Goal: Use online tool/utility: Utilize a website feature to perform a specific function

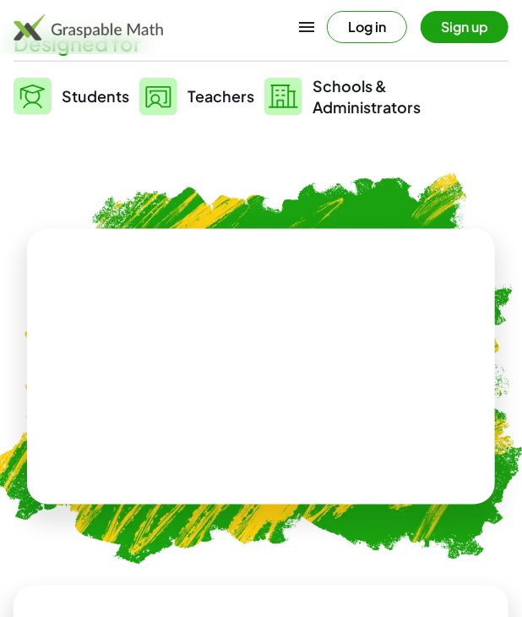
scroll to position [634, 0]
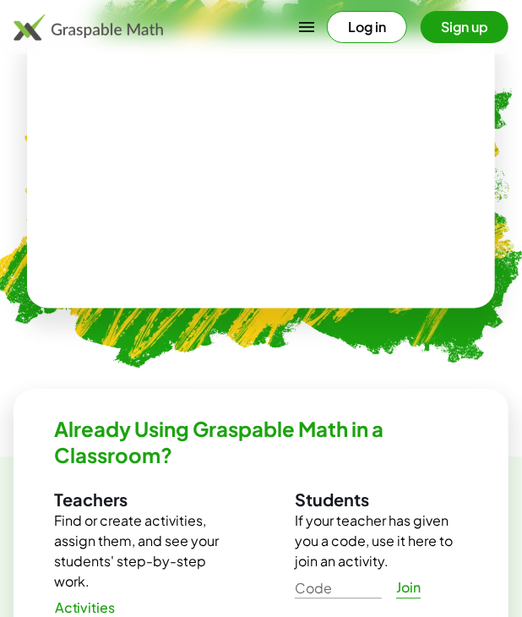
click at [224, 234] on video at bounding box center [261, 170] width 254 height 127
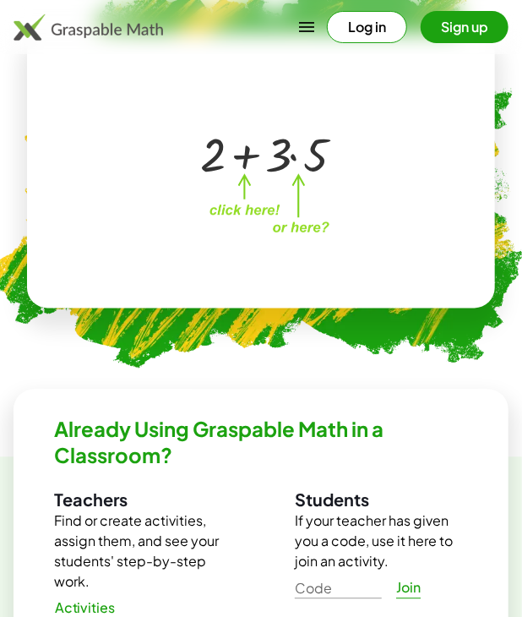
click at [216, 215] on div at bounding box center [257, 153] width 289 height 135
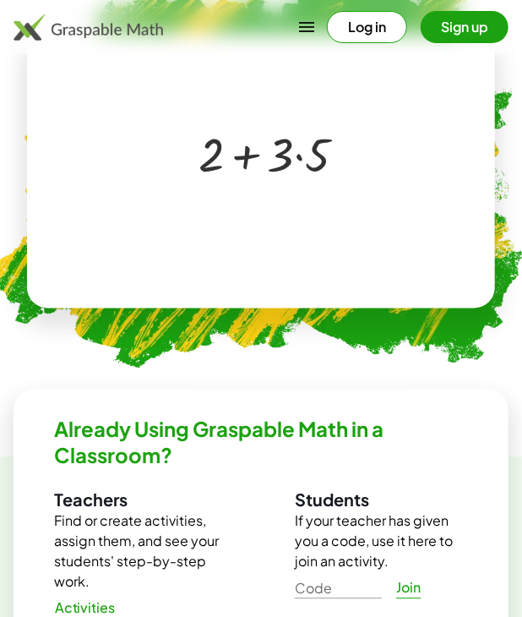
click at [211, 215] on div at bounding box center [257, 153] width 289 height 135
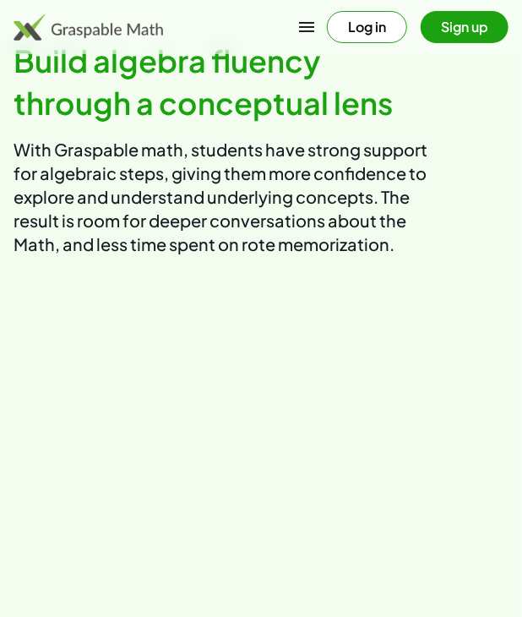
scroll to position [1268, 0]
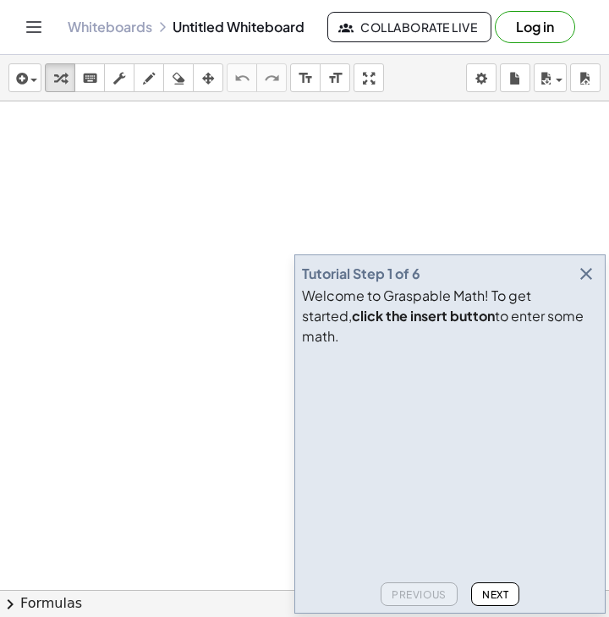
click at [538, 284] on icon "button" at bounding box center [586, 274] width 20 height 20
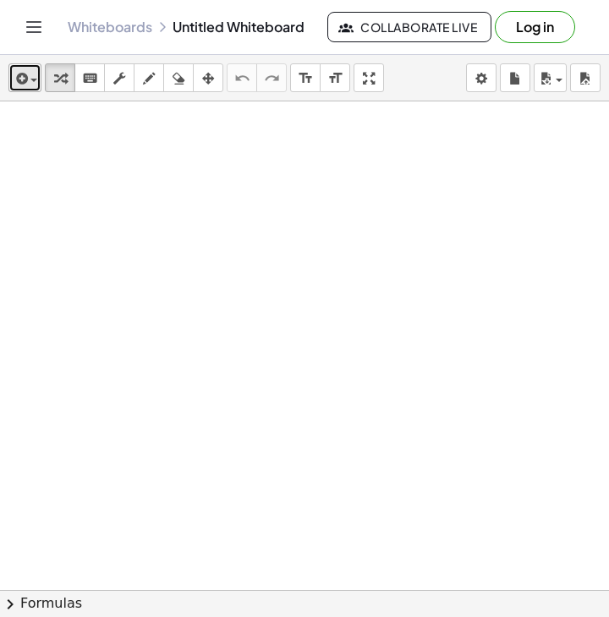
click at [13, 69] on icon "button" at bounding box center [20, 78] width 15 height 20
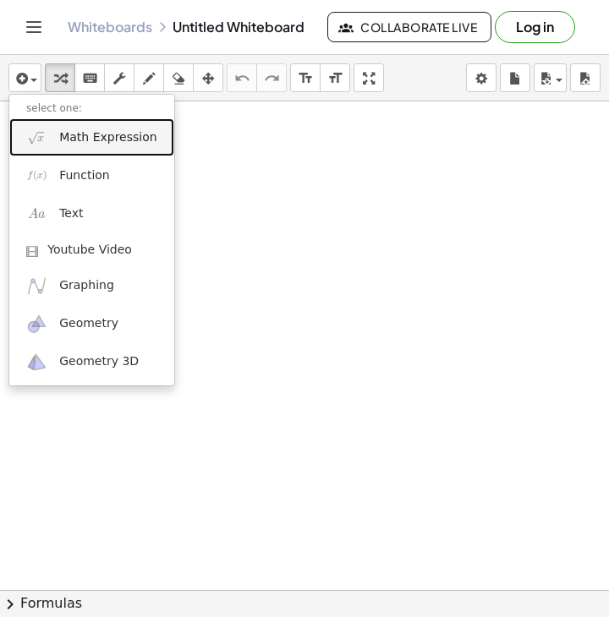
click at [112, 143] on span "Math Expression" at bounding box center [107, 137] width 97 height 17
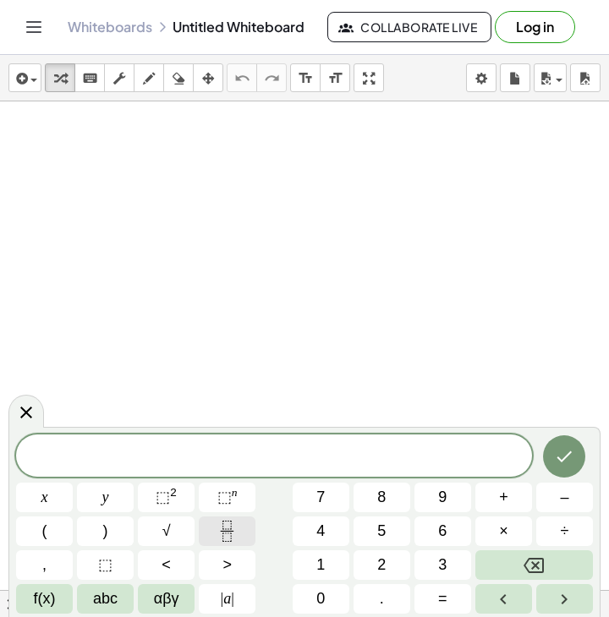
click at [243, 531] on button "Fraction" at bounding box center [227, 531] width 57 height 30
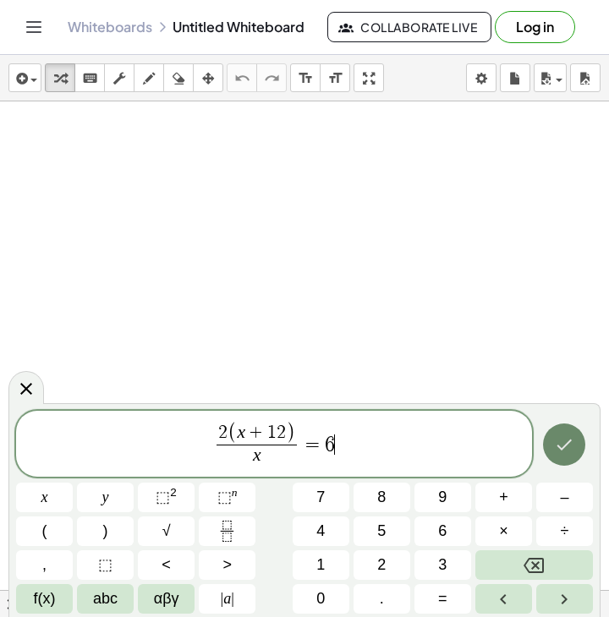
click at [538, 431] on button "Done" at bounding box center [564, 445] width 42 height 42
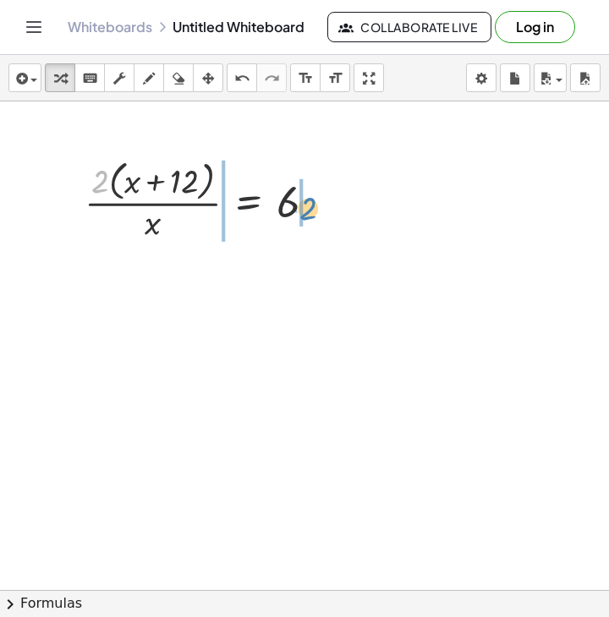
drag, startPoint x: 104, startPoint y: 172, endPoint x: 312, endPoint y: 199, distance: 209.7
click at [312, 199] on div at bounding box center [206, 200] width 261 height 90
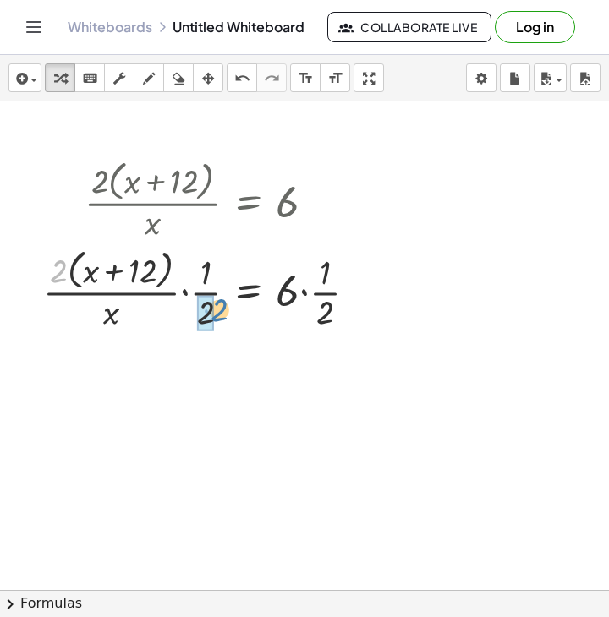
drag, startPoint x: 55, startPoint y: 272, endPoint x: 213, endPoint y: 309, distance: 162.4
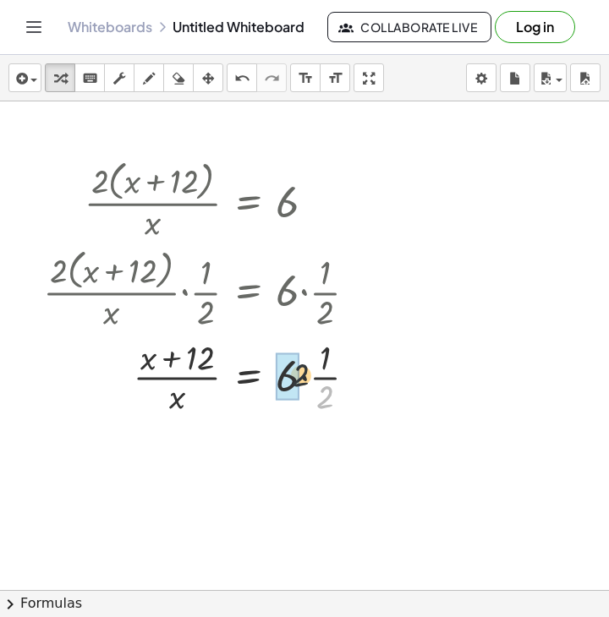
drag, startPoint x: 324, startPoint y: 393, endPoint x: 292, endPoint y: 377, distance: 35.2
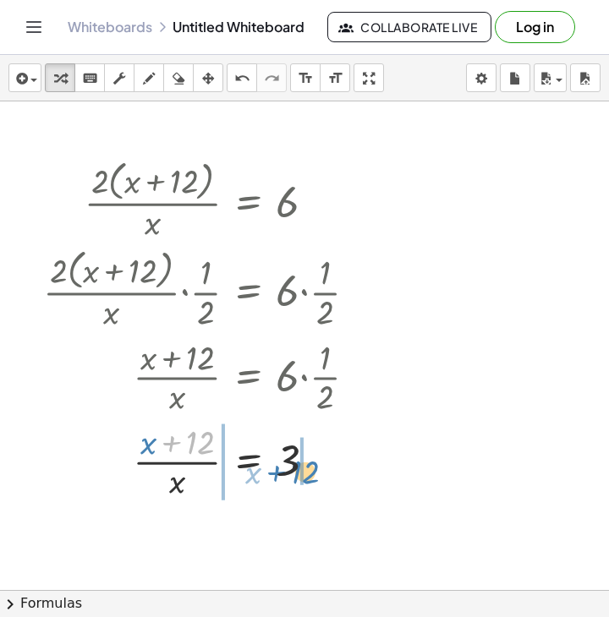
drag, startPoint x: 205, startPoint y: 441, endPoint x: 309, endPoint y: 464, distance: 106.4
click at [309, 469] on div at bounding box center [207, 460] width 344 height 85
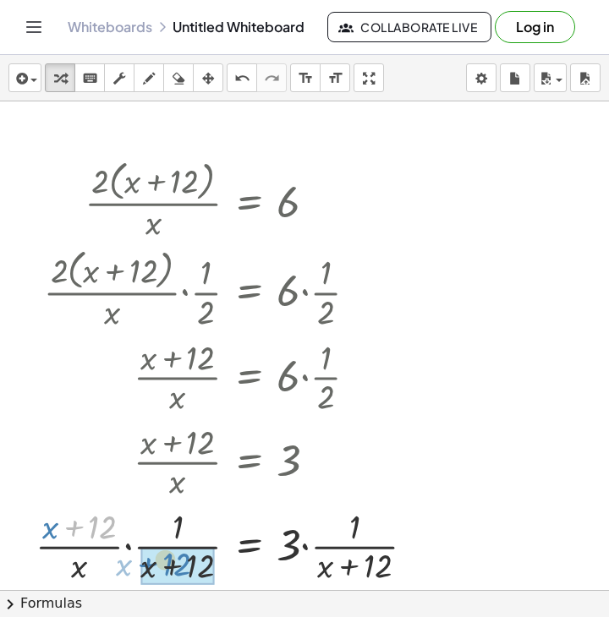
drag, startPoint x: 99, startPoint y: 533, endPoint x: 346, endPoint y: 543, distance: 247.0
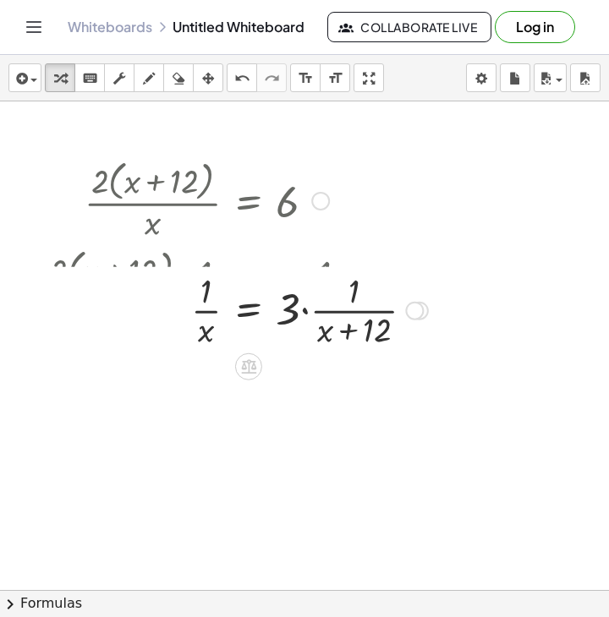
drag, startPoint x: 418, startPoint y: 551, endPoint x: 377, endPoint y: 303, distance: 251.1
click at [249, 311] on div "· x = 3 · · · 1 · ( + x + 12 ) · 1" at bounding box center [249, 311] width 0 height 0
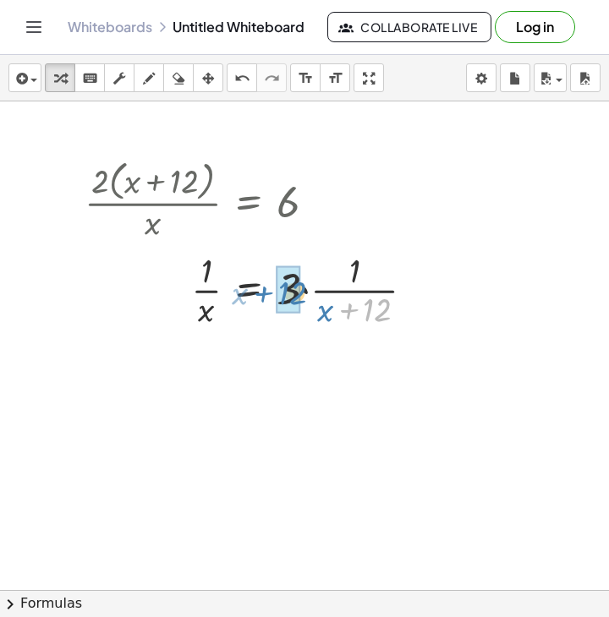
drag, startPoint x: 374, startPoint y: 310, endPoint x: 288, endPoint y: 293, distance: 87.9
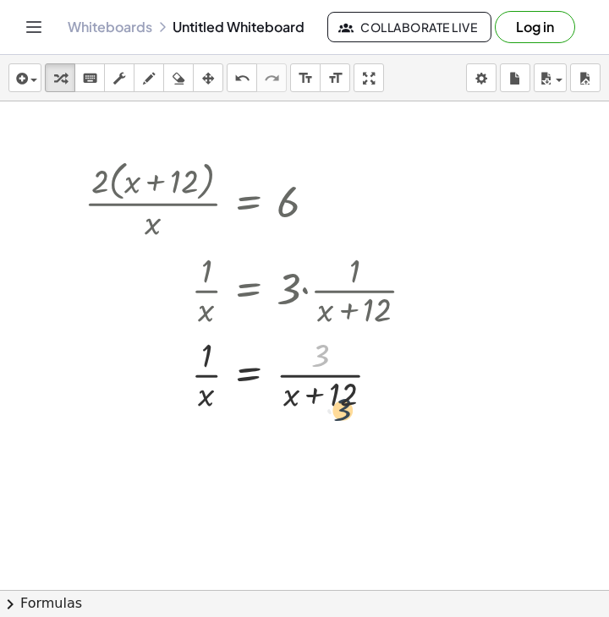
drag, startPoint x: 317, startPoint y: 350, endPoint x: 341, endPoint y: 407, distance: 62.2
click at [341, 407] on div at bounding box center [256, 373] width 360 height 85
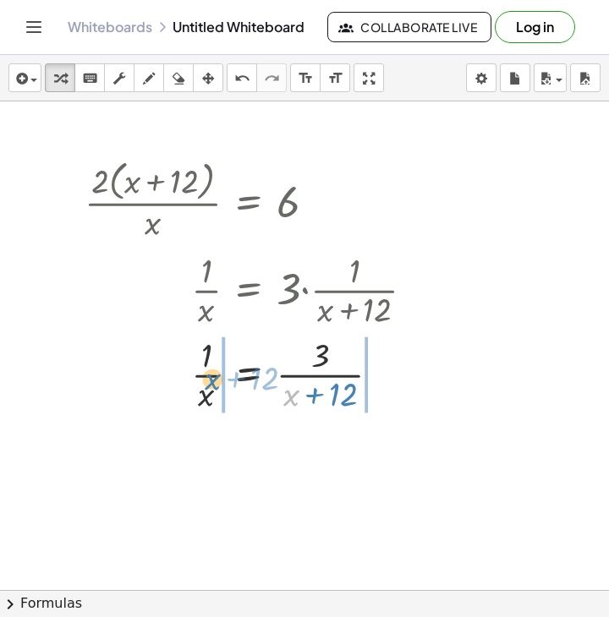
drag, startPoint x: 291, startPoint y: 397, endPoint x: 212, endPoint y: 381, distance: 80.2
click at [212, 381] on div at bounding box center [256, 373] width 360 height 85
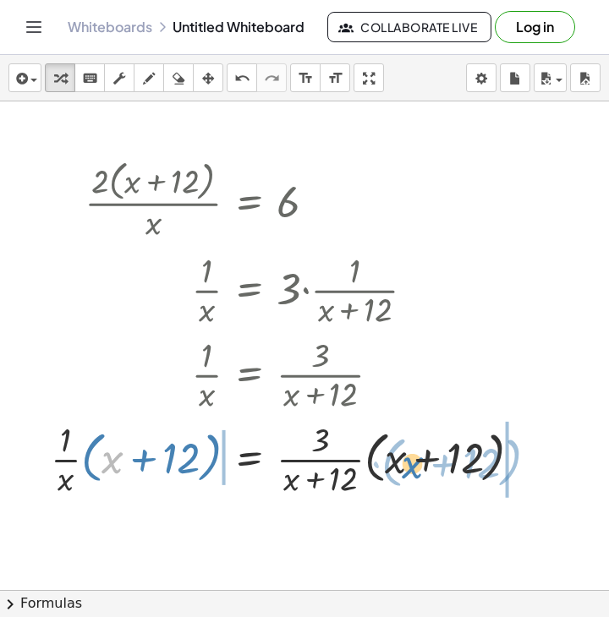
drag, startPoint x: 121, startPoint y: 458, endPoint x: 420, endPoint y: 462, distance: 299.3
click at [420, 462] on div at bounding box center [292, 458] width 501 height 85
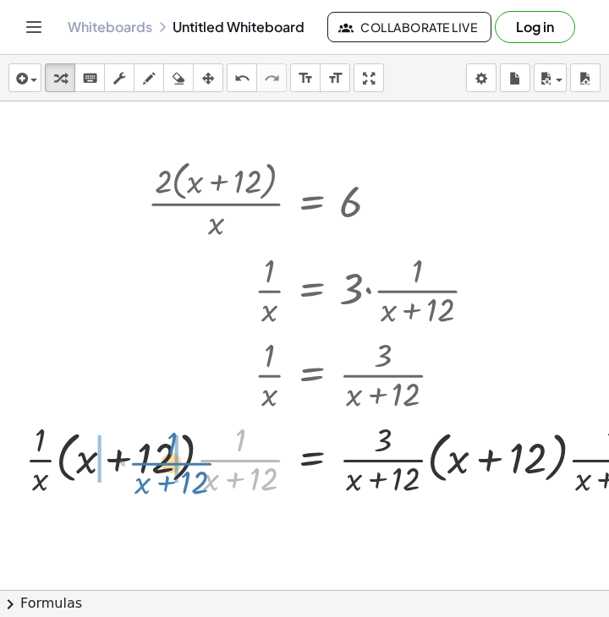
drag, startPoint x: 249, startPoint y: 467, endPoint x: 165, endPoint y: 470, distance: 84.6
click at [165, 470] on div at bounding box center [355, 458] width 677 height 85
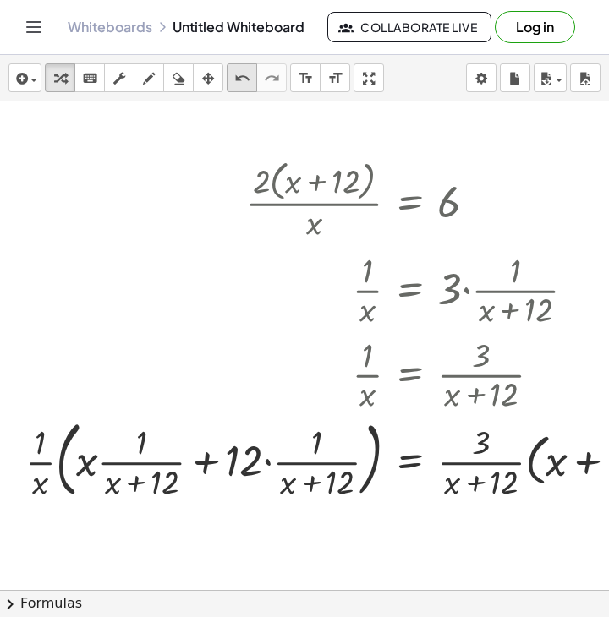
click at [235, 82] on icon "undo" at bounding box center [242, 78] width 16 height 20
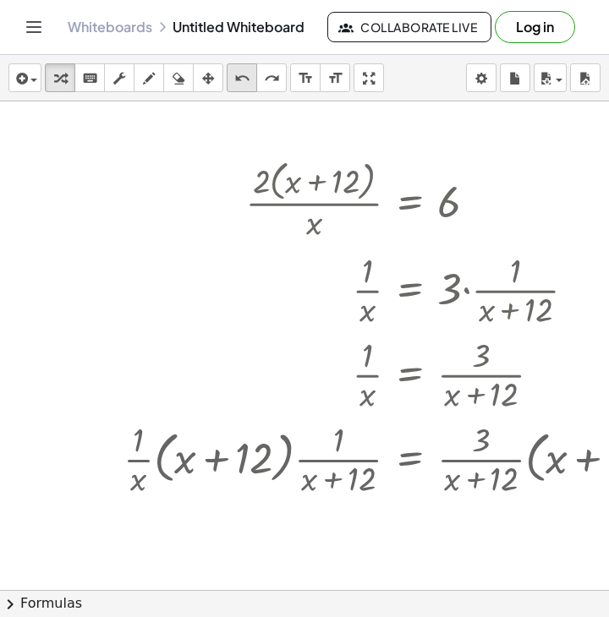
click at [235, 82] on icon "undo" at bounding box center [242, 78] width 16 height 20
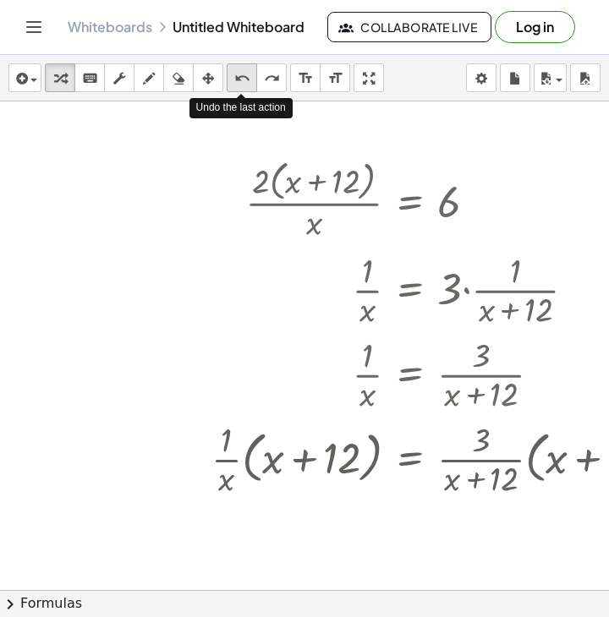
click at [235, 82] on icon "undo" at bounding box center [242, 78] width 16 height 20
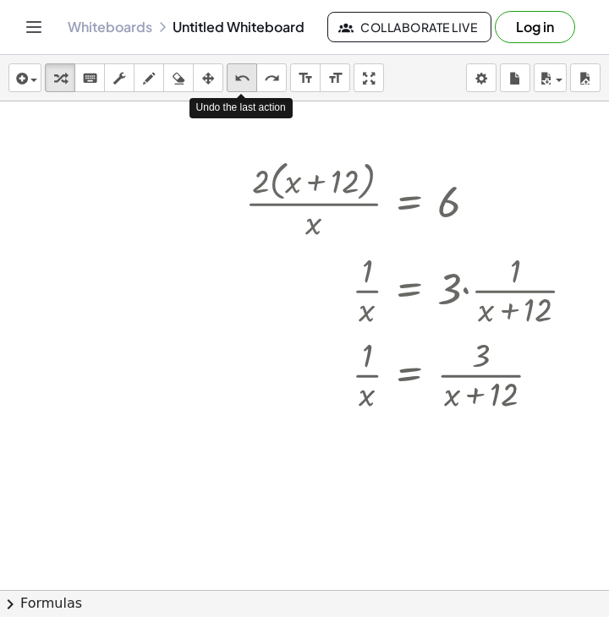
click at [235, 82] on icon "undo" at bounding box center [242, 78] width 16 height 20
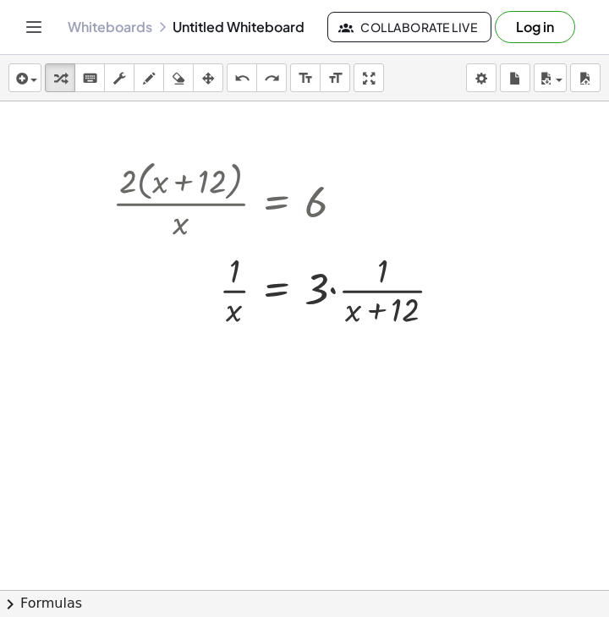
scroll to position [0, 152]
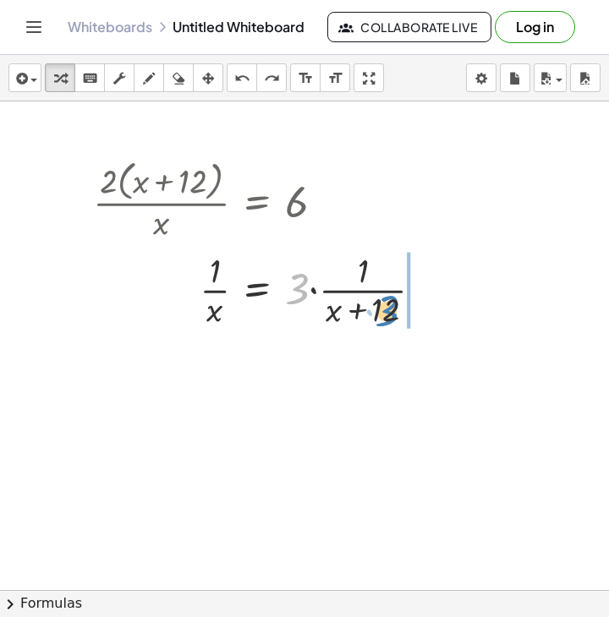
drag, startPoint x: 303, startPoint y: 298, endPoint x: 393, endPoint y: 320, distance: 92.3
click at [393, 320] on div at bounding box center [265, 288] width 360 height 85
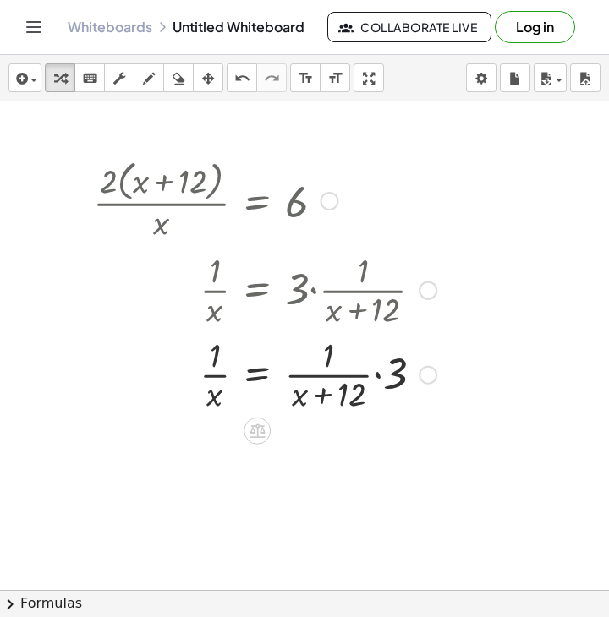
click at [380, 376] on div at bounding box center [265, 373] width 360 height 85
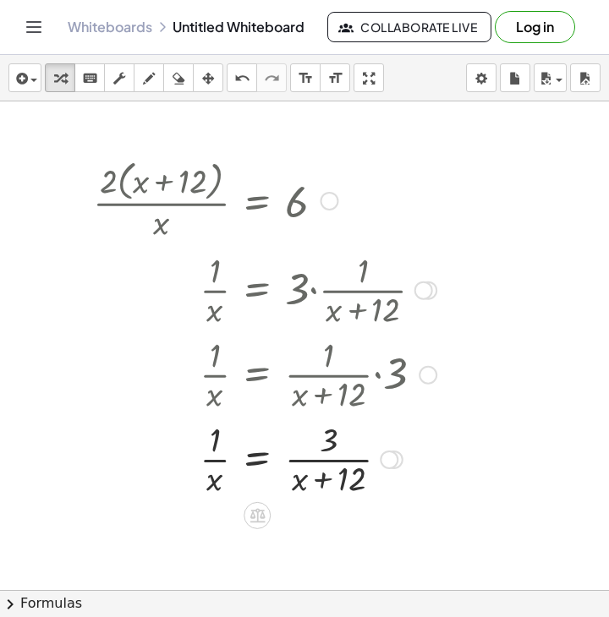
click at [314, 486] on div at bounding box center [265, 458] width 360 height 85
click at [216, 445] on div at bounding box center [265, 458] width 360 height 85
drag, startPoint x: 216, startPoint y: 482, endPoint x: 210, endPoint y: 473, distance: 10.3
click at [216, 482] on div at bounding box center [265, 458] width 360 height 85
drag, startPoint x: 210, startPoint y: 483, endPoint x: 216, endPoint y: 441, distance: 41.7
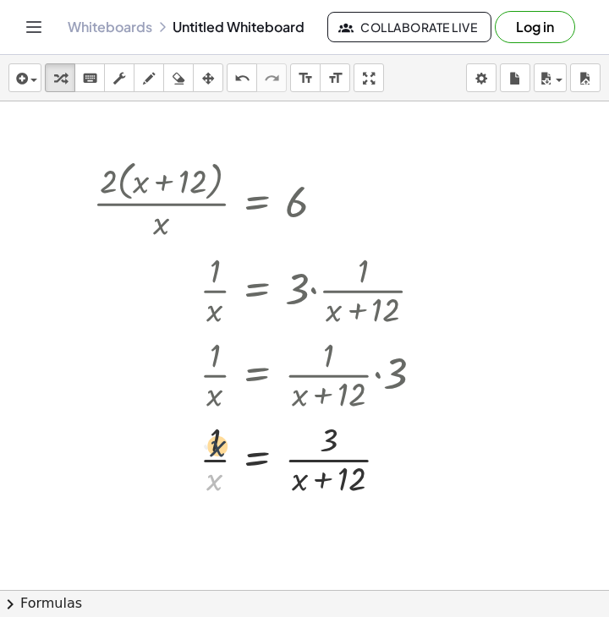
click at [216, 441] on div at bounding box center [265, 458] width 360 height 85
drag, startPoint x: 292, startPoint y: 486, endPoint x: 260, endPoint y: 486, distance: 32.1
click at [260, 486] on div at bounding box center [265, 458] width 360 height 85
drag, startPoint x: 283, startPoint y: 488, endPoint x: 182, endPoint y: 465, distance: 104.0
click at [182, 465] on div at bounding box center [265, 458] width 360 height 85
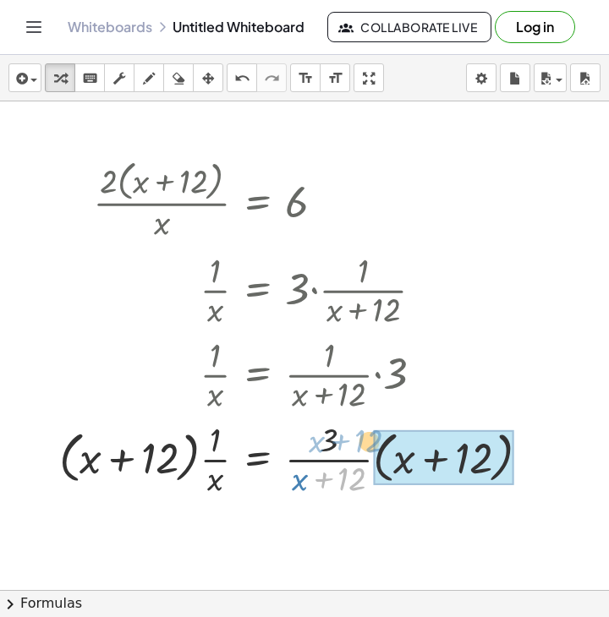
drag, startPoint x: 336, startPoint y: 484, endPoint x: 352, endPoint y: 445, distance: 41.3
click at [352, 445] on div at bounding box center [301, 458] width 501 height 85
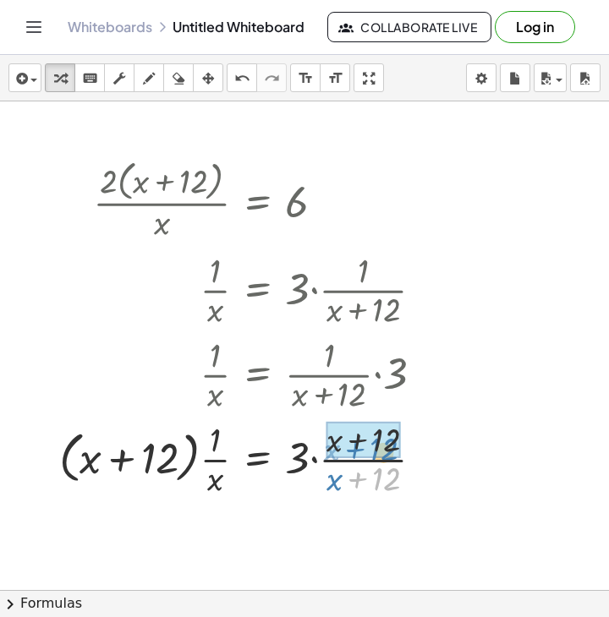
drag, startPoint x: 366, startPoint y: 479, endPoint x: 364, endPoint y: 438, distance: 41.5
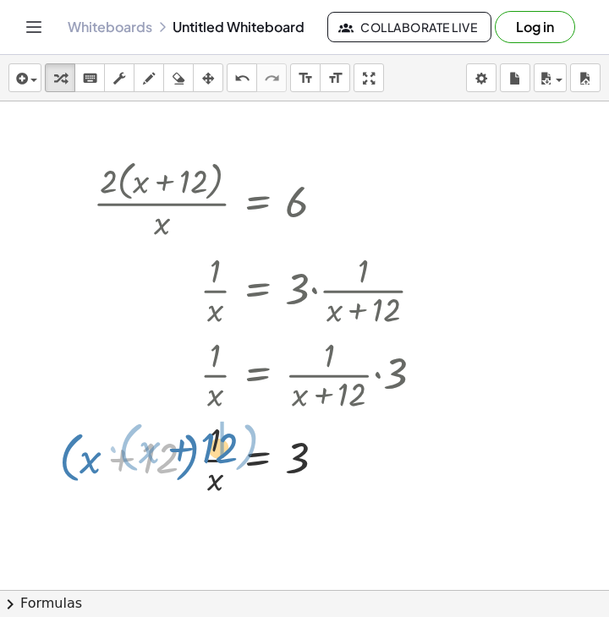
drag, startPoint x: 147, startPoint y: 465, endPoint x: 206, endPoint y: 455, distance: 60.0
click at [206, 455] on div at bounding box center [248, 458] width 394 height 85
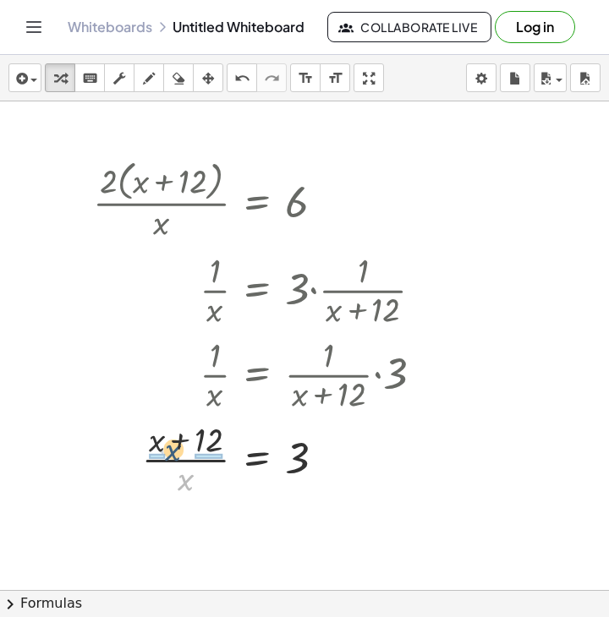
drag, startPoint x: 183, startPoint y: 483, endPoint x: 168, endPoint y: 451, distance: 34.8
click at [170, 451] on div at bounding box center [265, 458] width 360 height 85
drag, startPoint x: 140, startPoint y: 485, endPoint x: 140, endPoint y: 445, distance: 40.6
click at [140, 445] on div at bounding box center [265, 458] width 360 height 85
drag, startPoint x: 206, startPoint y: 479, endPoint x: 207, endPoint y: 445, distance: 33.8
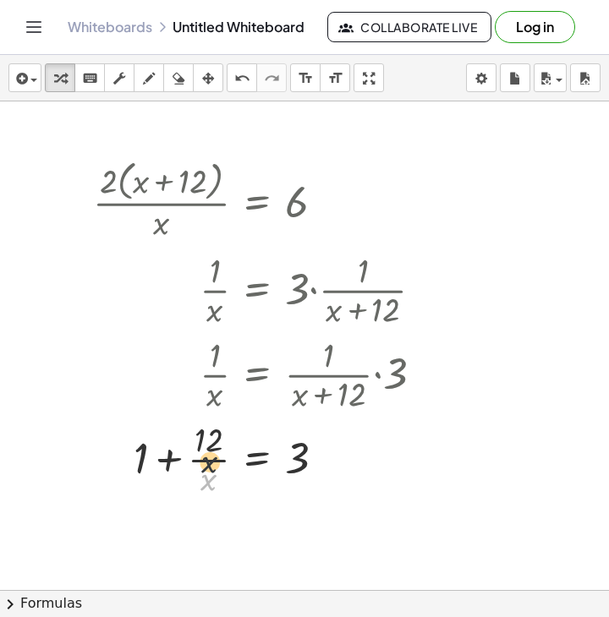
click at [207, 445] on div at bounding box center [265, 458] width 360 height 85
drag, startPoint x: 207, startPoint y: 445, endPoint x: 293, endPoint y: 452, distance: 86.5
click at [293, 452] on div at bounding box center [265, 458] width 360 height 85
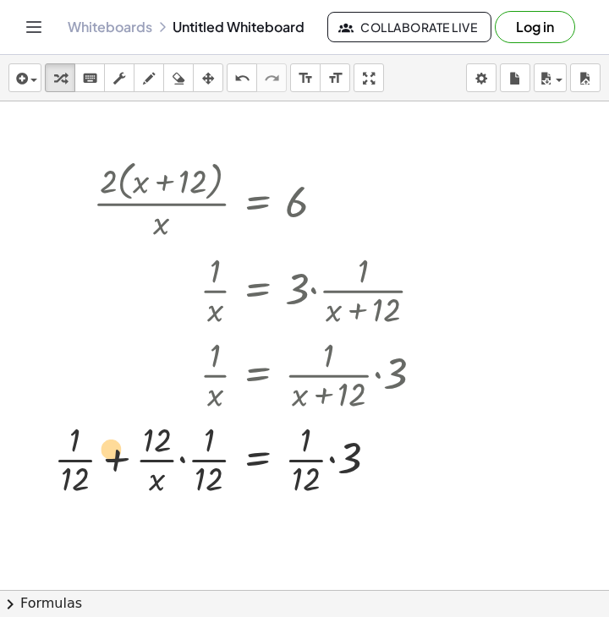
drag, startPoint x: 83, startPoint y: 447, endPoint x: 90, endPoint y: 458, distance: 12.9
click at [90, 458] on div at bounding box center [245, 458] width 399 height 85
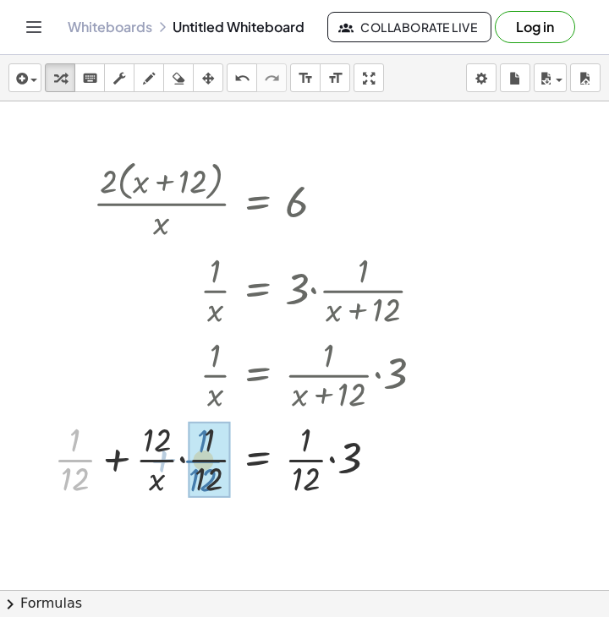
drag, startPoint x: 82, startPoint y: 462, endPoint x: 227, endPoint y: 460, distance: 145.4
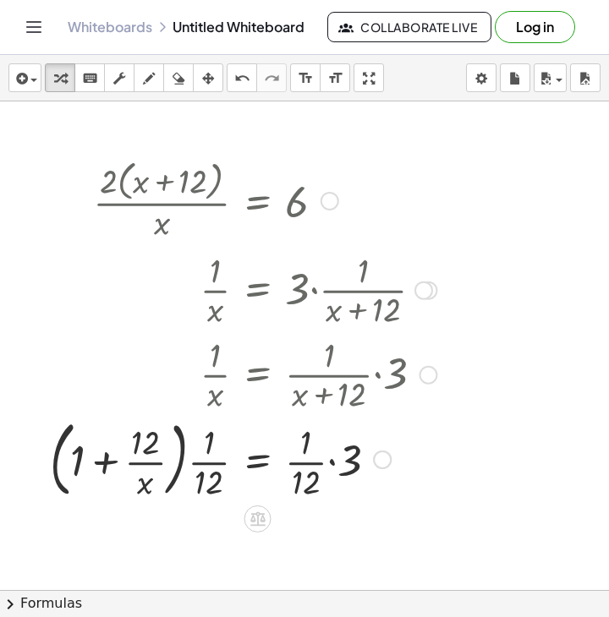
drag, startPoint x: 109, startPoint y: 466, endPoint x: 121, endPoint y: 466, distance: 11.8
click at [110, 466] on div at bounding box center [242, 458] width 403 height 91
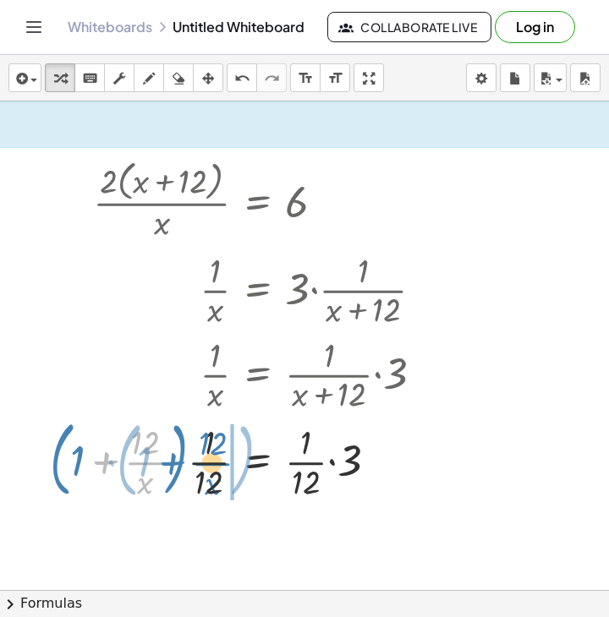
drag, startPoint x: 133, startPoint y: 466, endPoint x: 203, endPoint y: 467, distance: 70.2
click at [203, 467] on div at bounding box center [242, 458] width 403 height 91
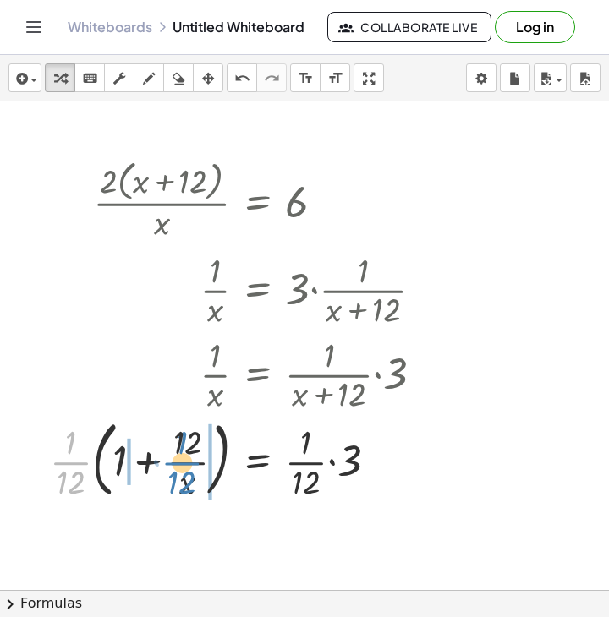
drag, startPoint x: 72, startPoint y: 464, endPoint x: 182, endPoint y: 464, distance: 109.9
click at [182, 464] on div at bounding box center [242, 458] width 403 height 91
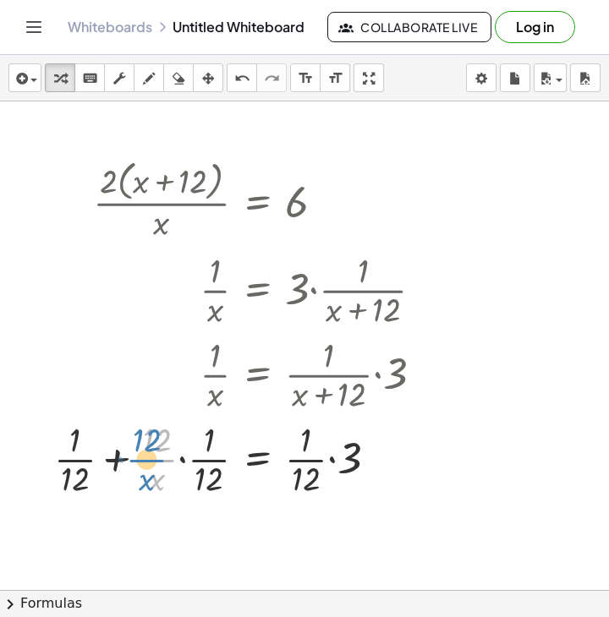
click at [150, 462] on div at bounding box center [245, 458] width 399 height 85
click at [156, 479] on div at bounding box center [245, 458] width 399 height 85
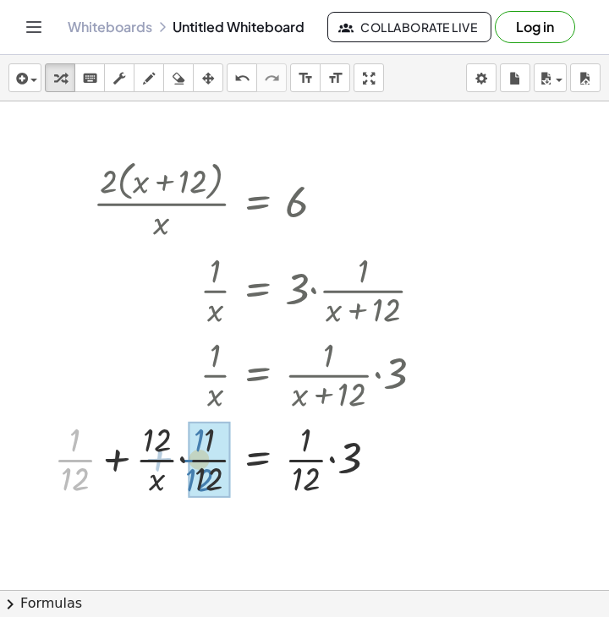
drag, startPoint x: 82, startPoint y: 461, endPoint x: 206, endPoint y: 461, distance: 124.3
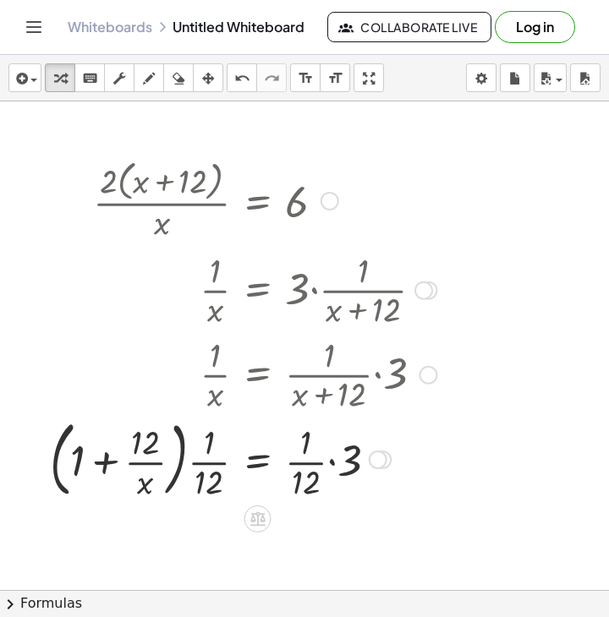
click at [144, 466] on div at bounding box center [242, 458] width 403 height 91
drag, startPoint x: 142, startPoint y: 463, endPoint x: 94, endPoint y: 456, distance: 48.7
click at [128, 462] on div at bounding box center [242, 458] width 403 height 91
click at [94, 456] on div at bounding box center [242, 458] width 403 height 91
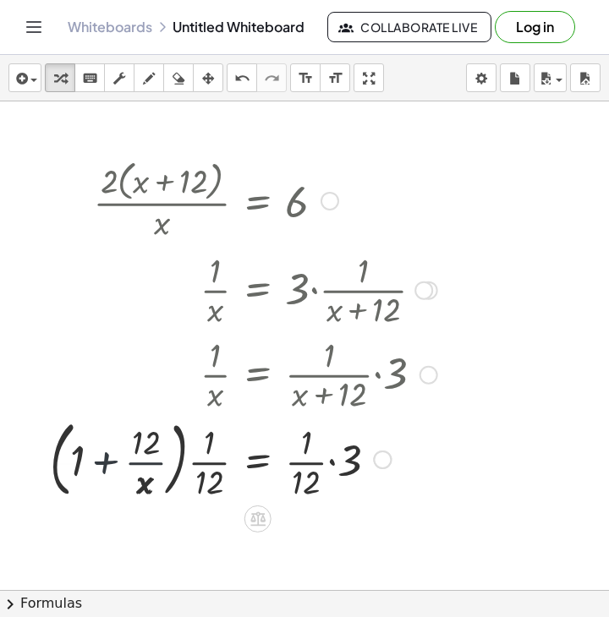
click at [84, 461] on div at bounding box center [230, 458] width 430 height 91
drag, startPoint x: 123, startPoint y: 467, endPoint x: 134, endPoint y: 462, distance: 11.8
click at [124, 467] on div at bounding box center [230, 458] width 430 height 91
click at [220, 454] on div at bounding box center [230, 458] width 430 height 91
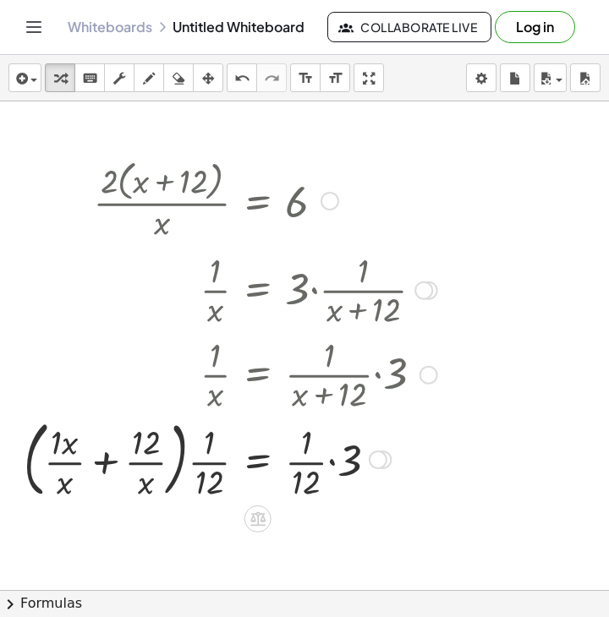
click at [221, 458] on div at bounding box center [230, 458] width 430 height 91
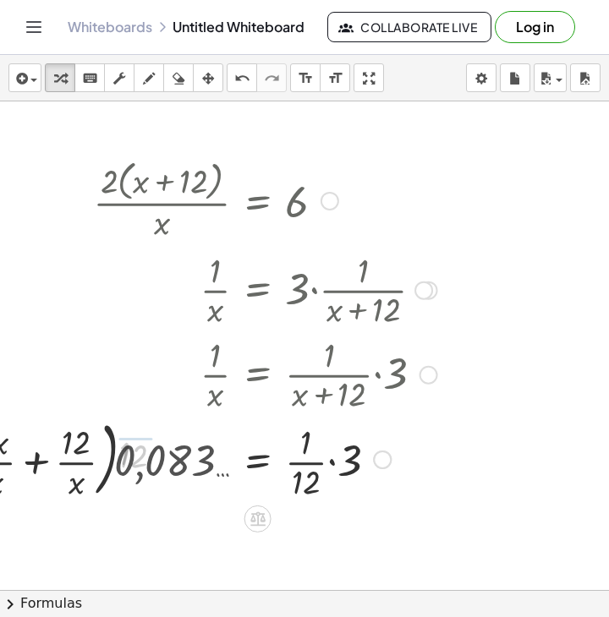
click at [323, 464] on div at bounding box center [194, 458] width 504 height 91
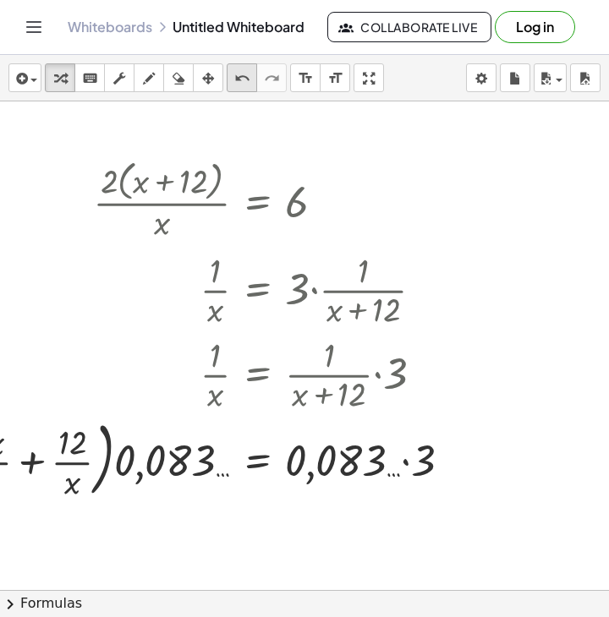
click at [241, 85] on icon "undo" at bounding box center [242, 78] width 16 height 20
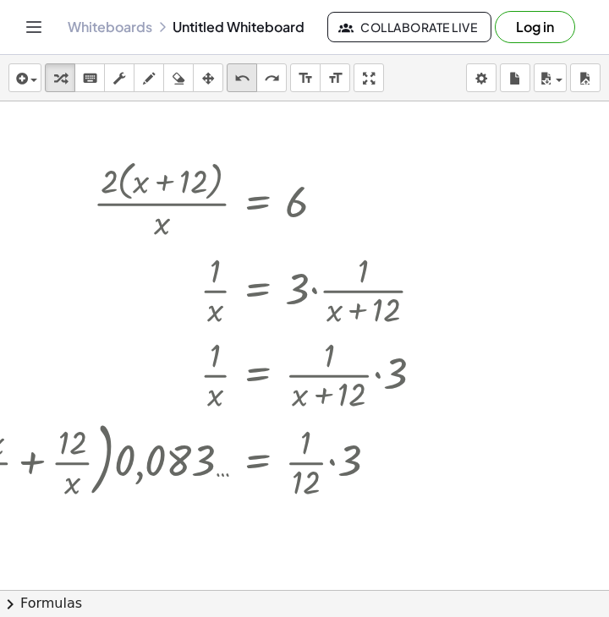
click at [237, 85] on icon "undo" at bounding box center [242, 78] width 16 height 20
click at [234, 85] on icon "undo" at bounding box center [242, 78] width 16 height 20
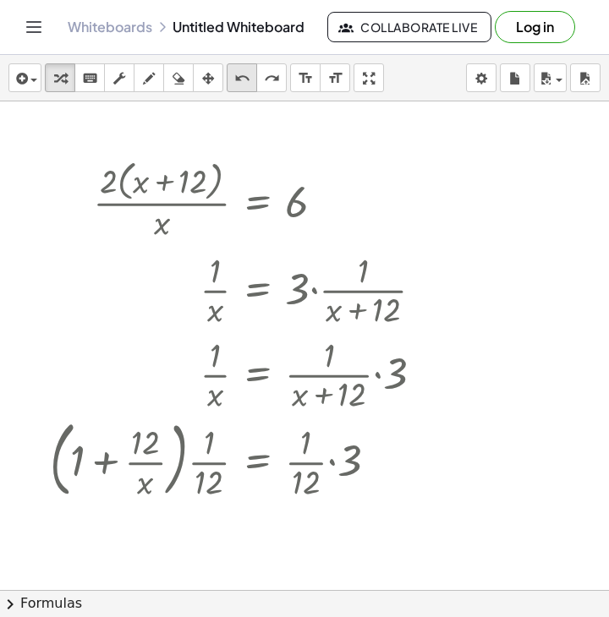
click at [234, 85] on icon "undo" at bounding box center [242, 78] width 16 height 20
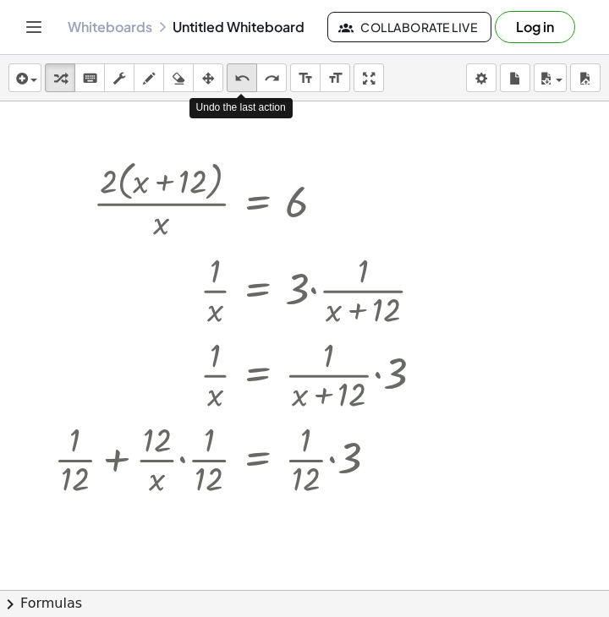
click at [231, 86] on div "undo" at bounding box center [242, 78] width 22 height 20
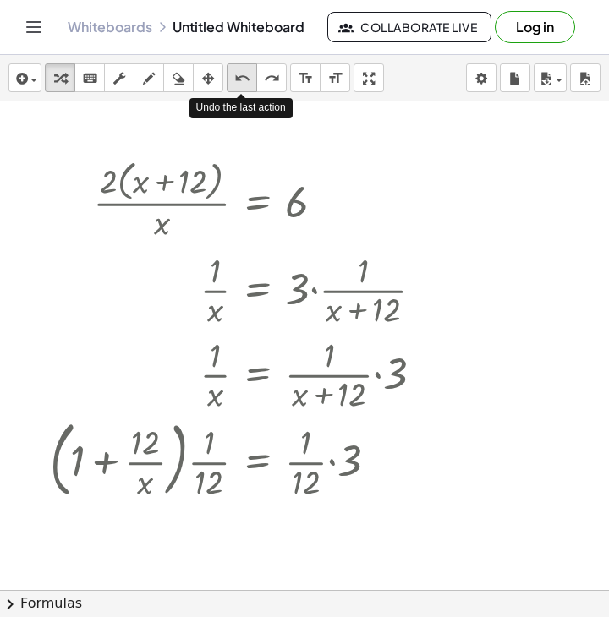
click at [231, 86] on div "undo" at bounding box center [242, 78] width 22 height 20
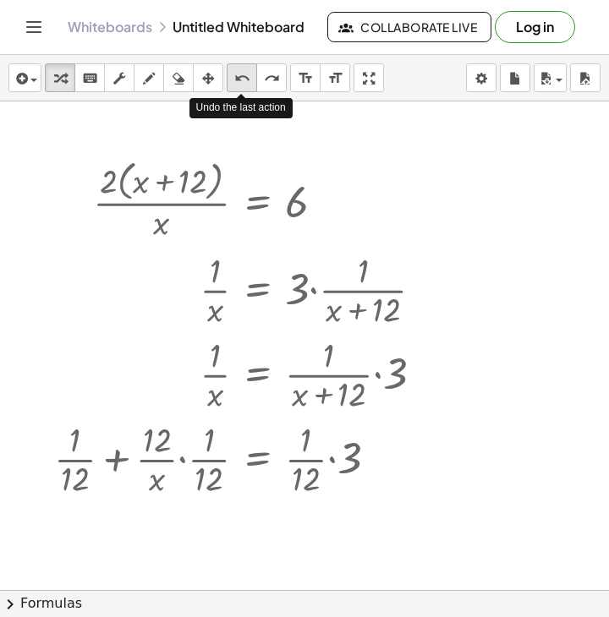
click at [231, 86] on div "undo" at bounding box center [242, 78] width 22 height 20
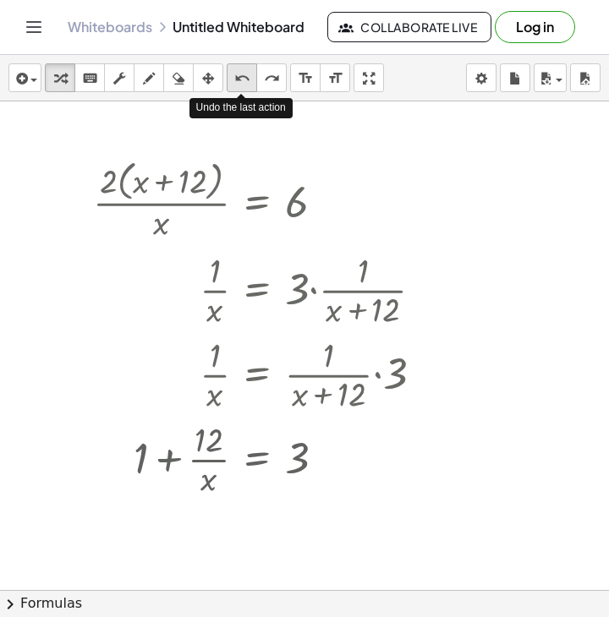
click at [231, 86] on div "undo" at bounding box center [242, 78] width 22 height 20
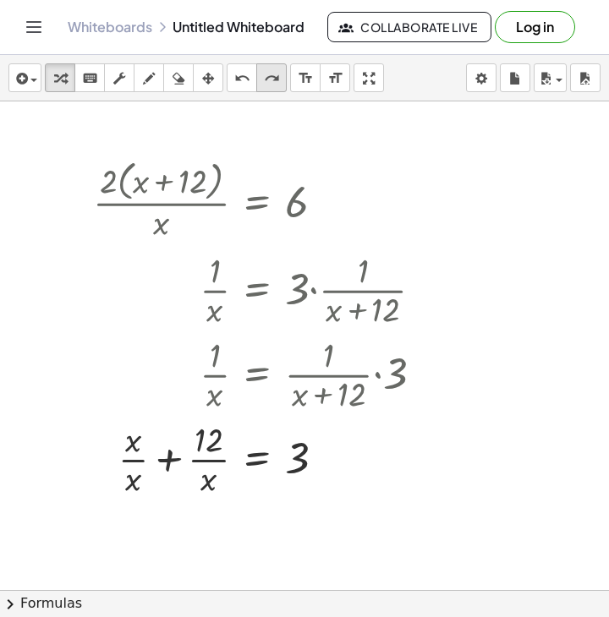
click at [268, 86] on icon "redo" at bounding box center [272, 78] width 16 height 20
click at [213, 440] on div at bounding box center [265, 458] width 360 height 85
drag, startPoint x: 301, startPoint y: 467, endPoint x: 229, endPoint y: 462, distance: 72.0
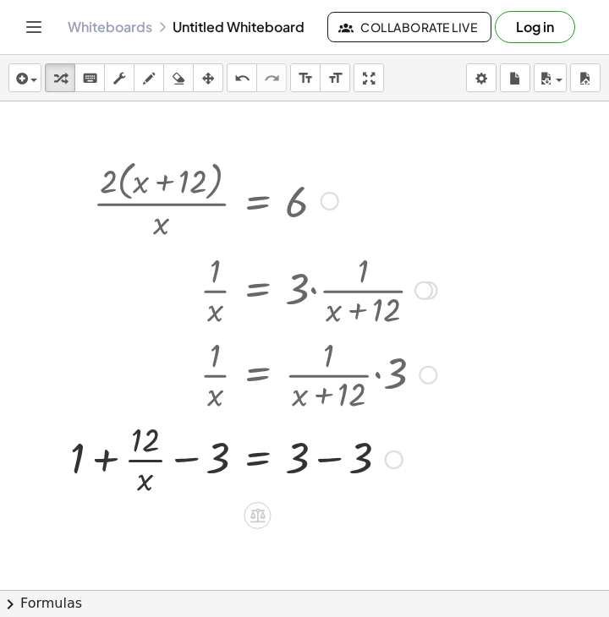
click at [186, 456] on div at bounding box center [253, 458] width 383 height 85
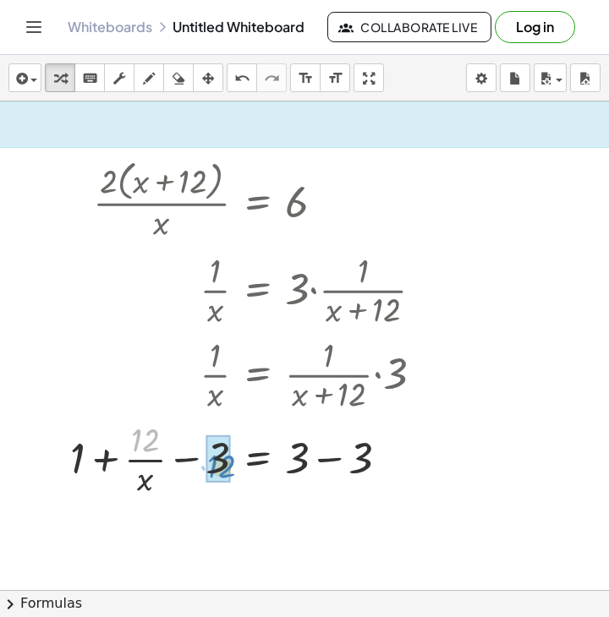
drag, startPoint x: 159, startPoint y: 447, endPoint x: 234, endPoint y: 473, distance: 79.7
click at [234, 473] on div at bounding box center [253, 458] width 383 height 85
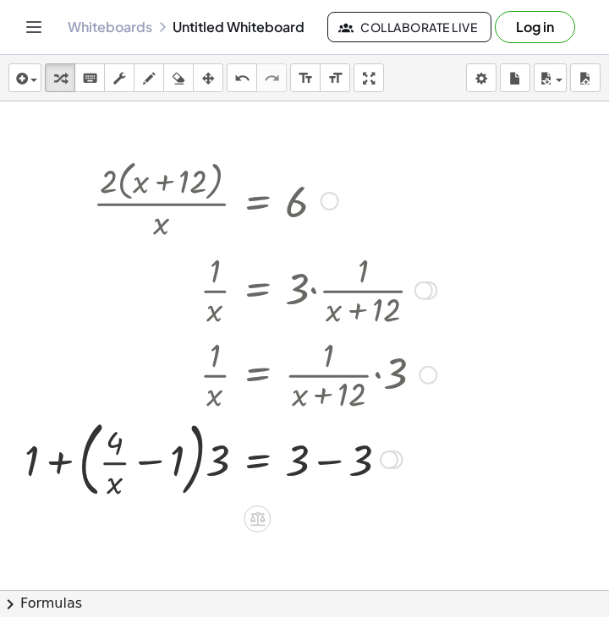
click at [114, 462] on div at bounding box center [230, 458] width 429 height 91
drag, startPoint x: 166, startPoint y: 467, endPoint x: 174, endPoint y: 468, distance: 8.5
click at [174, 468] on div at bounding box center [230, 458] width 429 height 91
drag, startPoint x: 91, startPoint y: 479, endPoint x: 184, endPoint y: 462, distance: 94.7
click at [184, 462] on div at bounding box center [230, 458] width 429 height 91
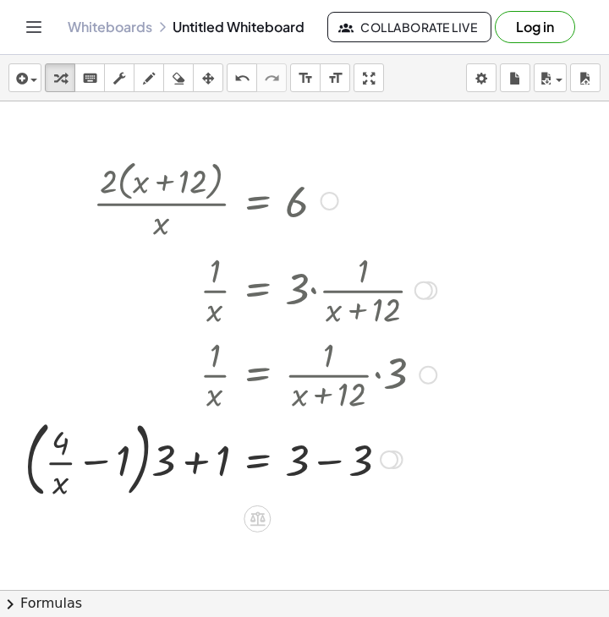
click at [192, 469] on div at bounding box center [230, 458] width 429 height 91
click at [191, 475] on div at bounding box center [230, 458] width 429 height 91
click at [191, 474] on div at bounding box center [230, 458] width 429 height 91
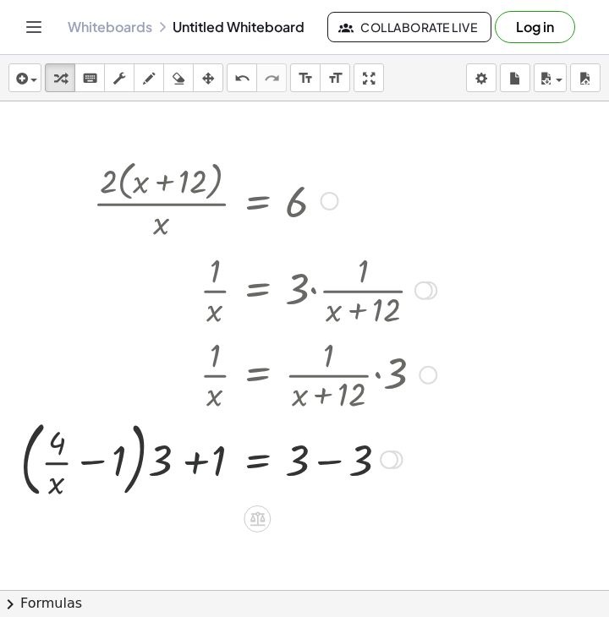
click at [189, 472] on div at bounding box center [230, 458] width 429 height 91
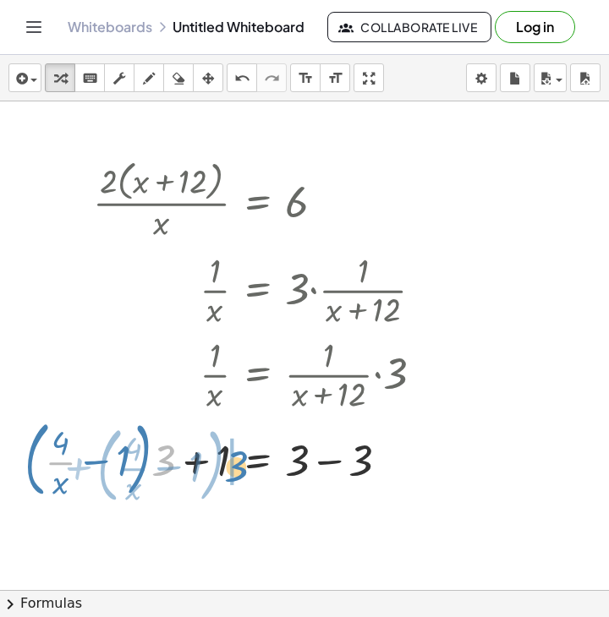
drag, startPoint x: 160, startPoint y: 471, endPoint x: 232, endPoint y: 476, distance: 72.9
click at [232, 476] on div at bounding box center [230, 458] width 429 height 91
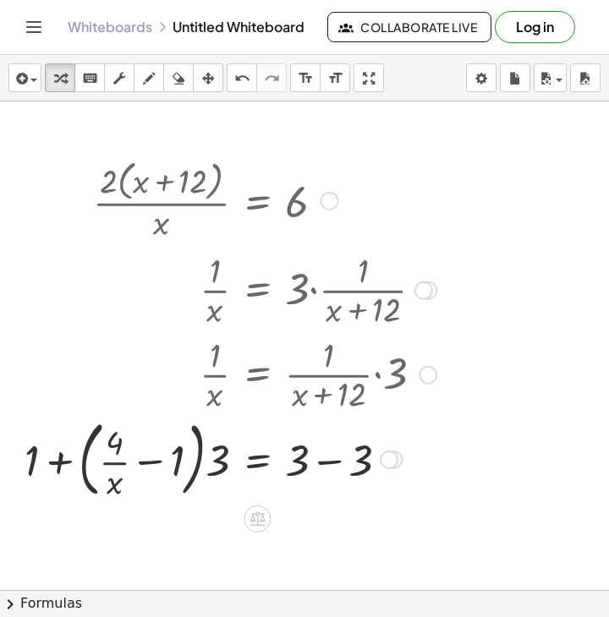
click at [55, 466] on div at bounding box center [230, 458] width 429 height 91
click at [57, 465] on div at bounding box center [230, 458] width 429 height 91
drag, startPoint x: 59, startPoint y: 465, endPoint x: 98, endPoint y: 466, distance: 38.9
click at [98, 466] on div at bounding box center [230, 458] width 429 height 91
drag, startPoint x: 106, startPoint y: 458, endPoint x: 121, endPoint y: 462, distance: 15.8
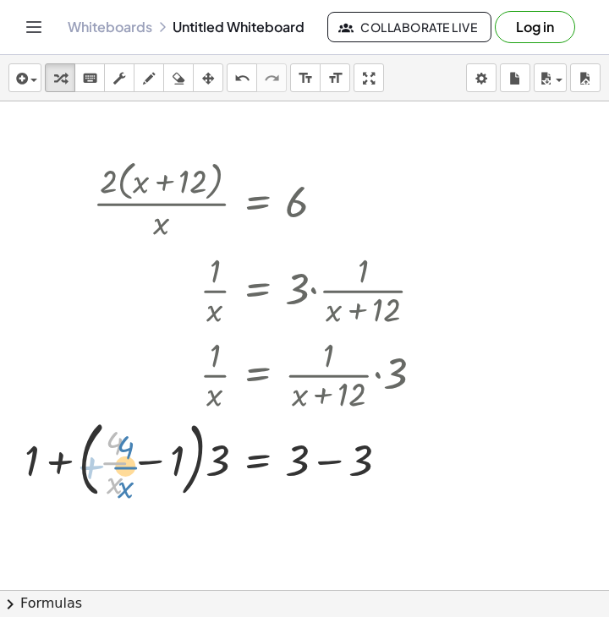
click at [121, 462] on div at bounding box center [230, 458] width 429 height 91
click at [321, 467] on div at bounding box center [230, 458] width 429 height 91
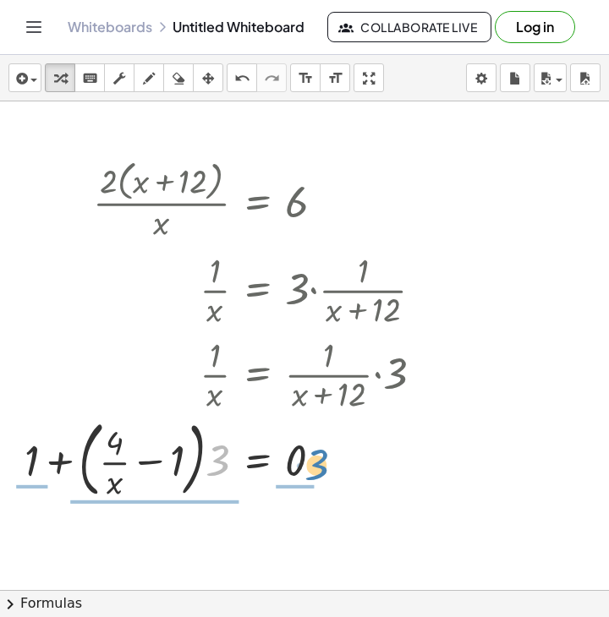
drag, startPoint x: 216, startPoint y: 473, endPoint x: 317, endPoint y: 476, distance: 101.5
click at [317, 476] on div at bounding box center [230, 458] width 429 height 91
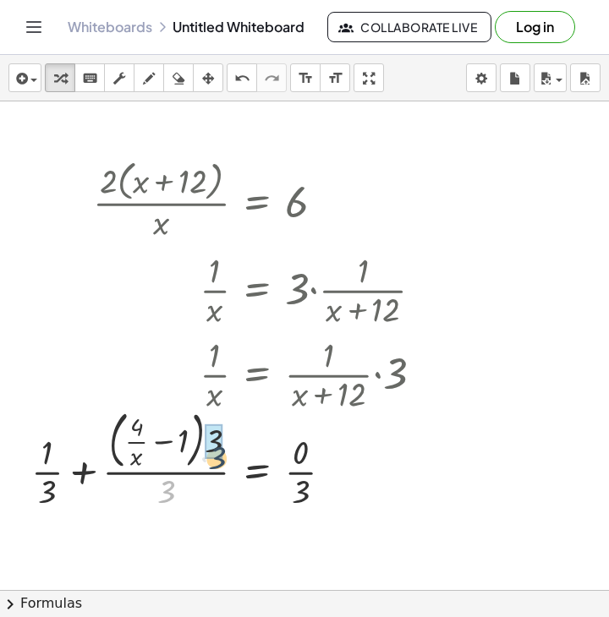
drag, startPoint x: 182, startPoint y: 488, endPoint x: 91, endPoint y: 492, distance: 90.5
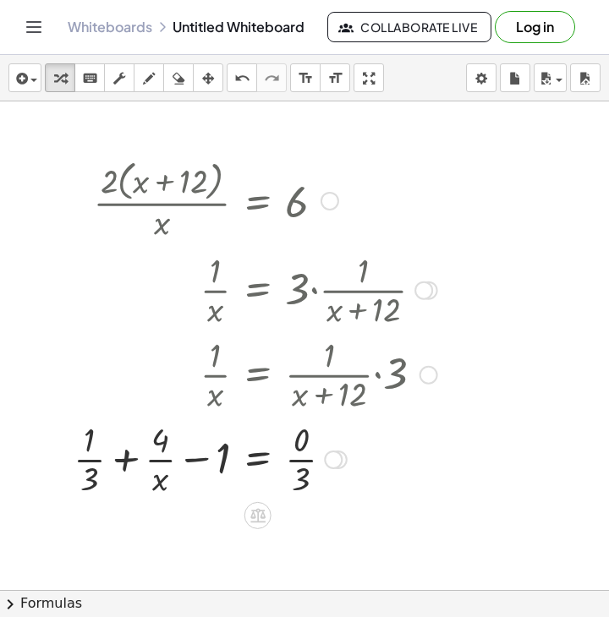
click at [94, 459] on div at bounding box center [255, 458] width 380 height 85
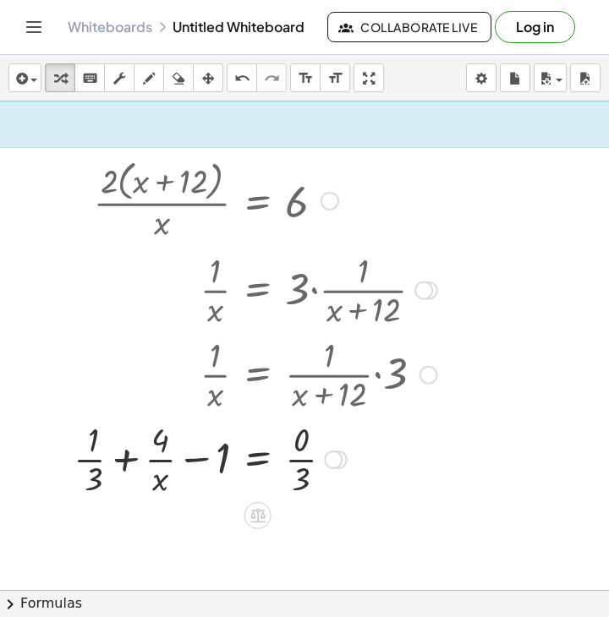
click at [89, 459] on div at bounding box center [255, 458] width 380 height 85
drag, startPoint x: 89, startPoint y: 480, endPoint x: 232, endPoint y: 458, distance: 145.4
click at [232, 458] on div at bounding box center [255, 458] width 380 height 85
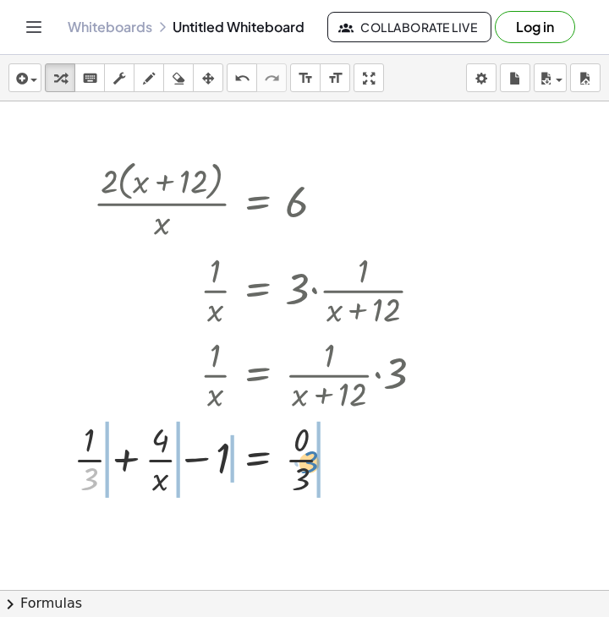
drag, startPoint x: 77, startPoint y: 475, endPoint x: 298, endPoint y: 460, distance: 222.0
click at [298, 460] on div at bounding box center [255, 458] width 380 height 85
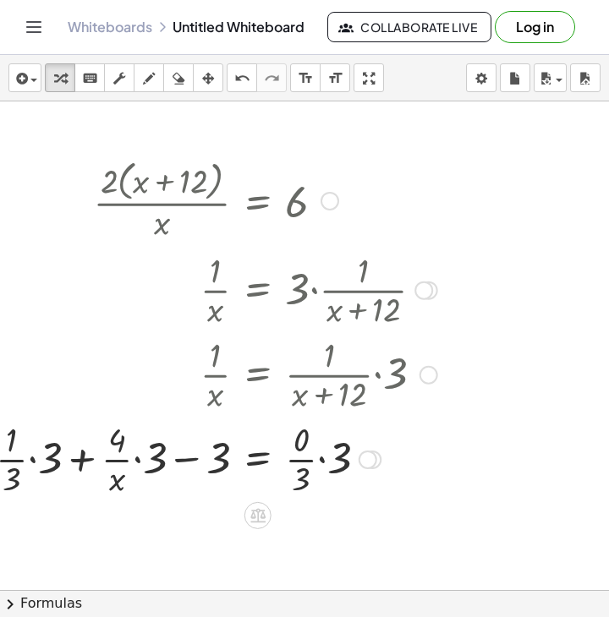
click at [32, 457] on div at bounding box center [216, 458] width 458 height 85
click at [46, 461] on div at bounding box center [233, 458] width 424 height 85
click at [321, 462] on div at bounding box center [242, 458] width 407 height 85
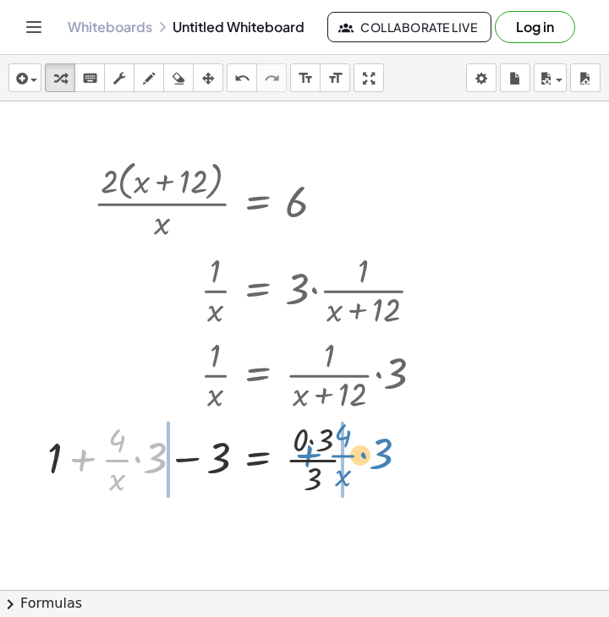
drag, startPoint x: 63, startPoint y: 463, endPoint x: 294, endPoint y: 458, distance: 230.8
click at [294, 458] on div at bounding box center [242, 458] width 407 height 85
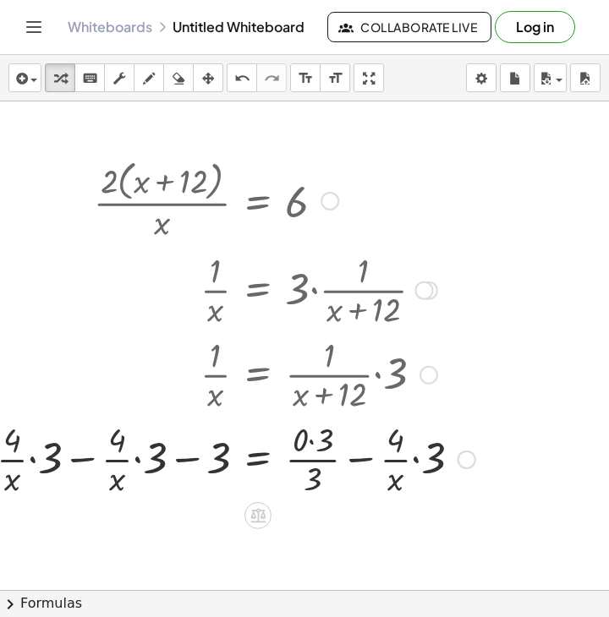
click at [84, 460] on div at bounding box center [208, 458] width 549 height 85
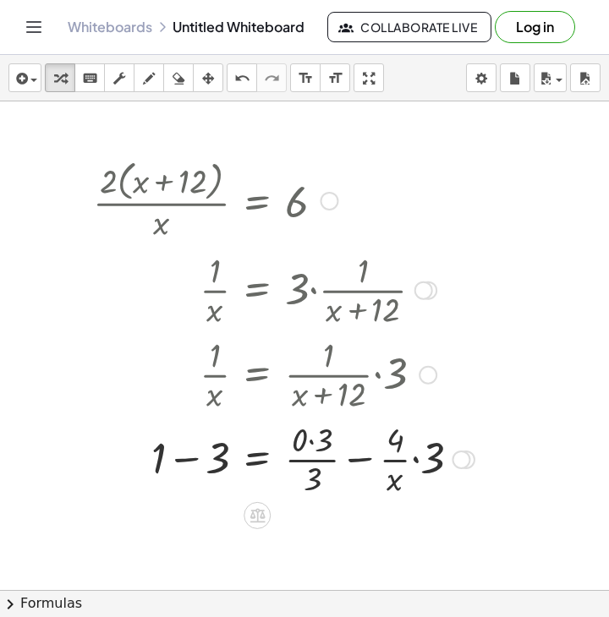
click at [194, 462] on div at bounding box center [284, 458] width 398 height 85
click at [304, 443] on div at bounding box center [284, 458] width 398 height 85
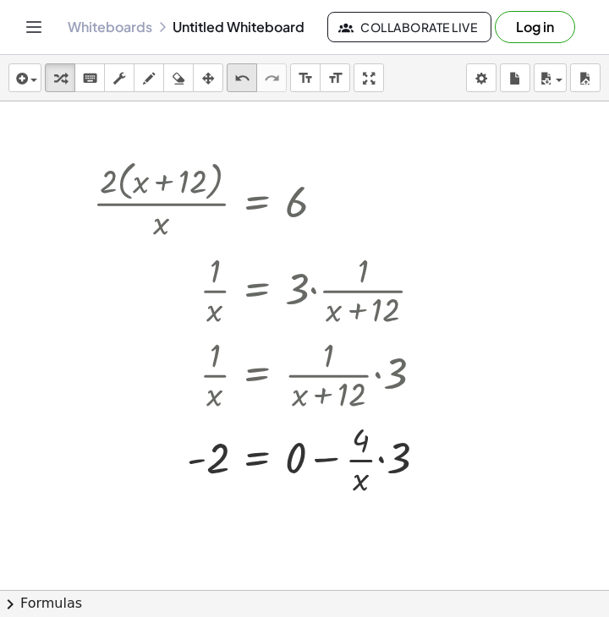
click at [243, 86] on icon "undo" at bounding box center [242, 78] width 16 height 20
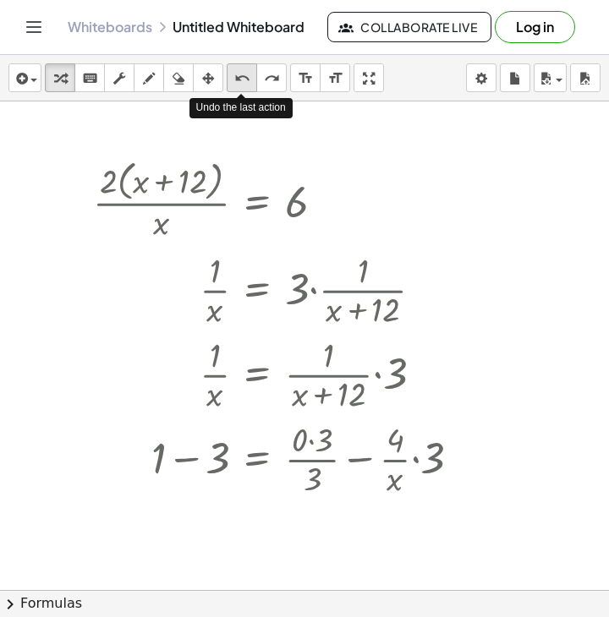
click at [243, 86] on icon "undo" at bounding box center [242, 78] width 16 height 20
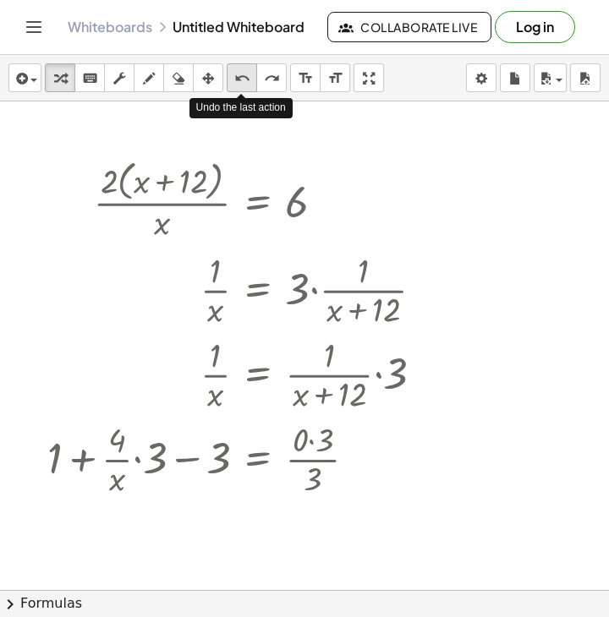
click at [243, 86] on icon "undo" at bounding box center [242, 78] width 16 height 20
click at [241, 86] on icon "undo" at bounding box center [242, 78] width 16 height 20
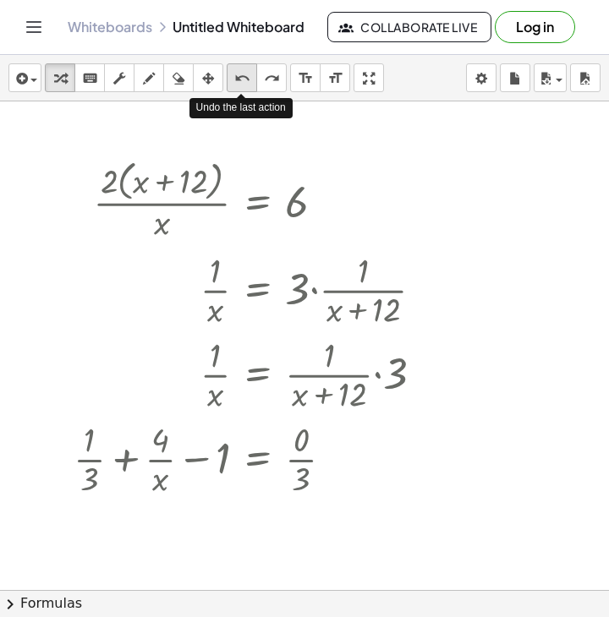
click at [241, 86] on icon "undo" at bounding box center [242, 78] width 16 height 20
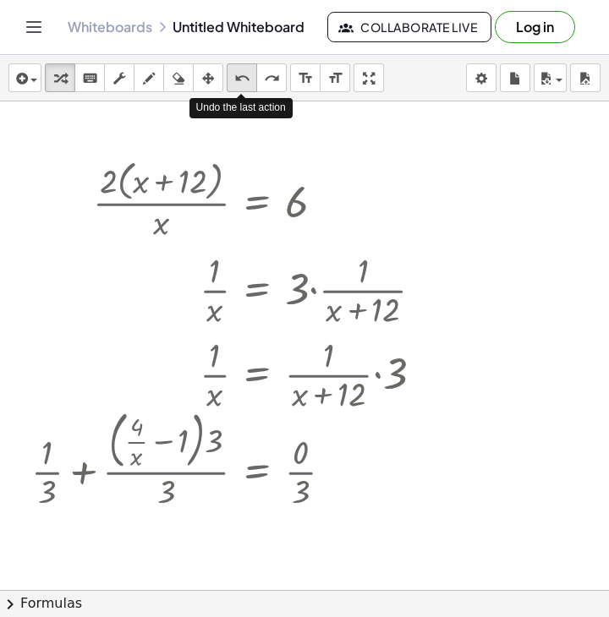
click at [241, 86] on icon "undo" at bounding box center [242, 78] width 16 height 20
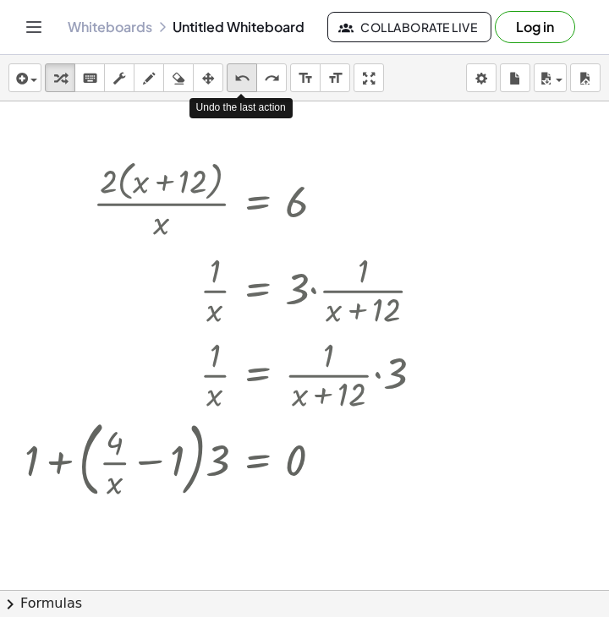
click at [241, 86] on icon "undo" at bounding box center [242, 78] width 16 height 20
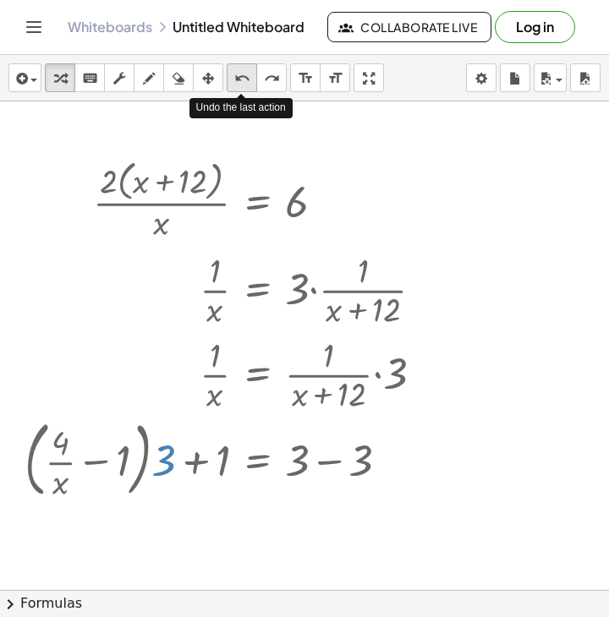
click at [241, 86] on icon "undo" at bounding box center [242, 78] width 16 height 20
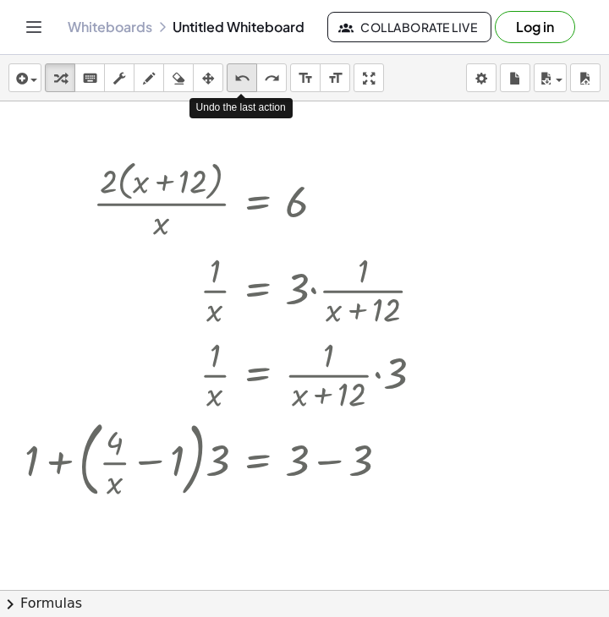
click at [241, 86] on icon "undo" at bounding box center [242, 78] width 16 height 20
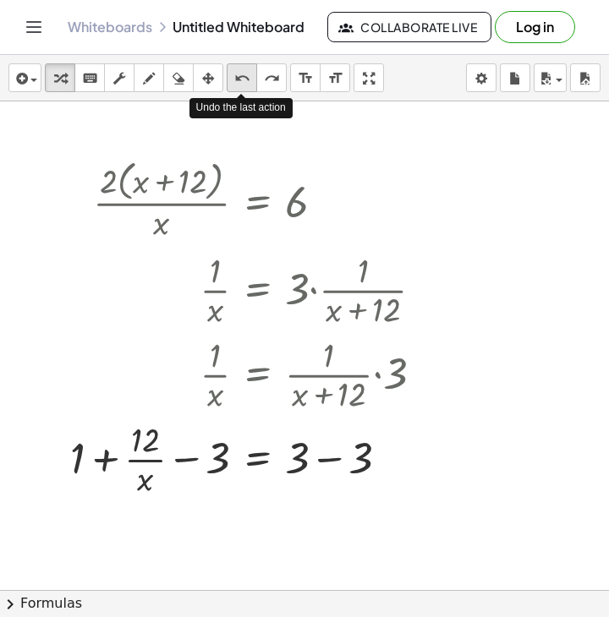
click at [241, 86] on icon "undo" at bounding box center [242, 78] width 16 height 20
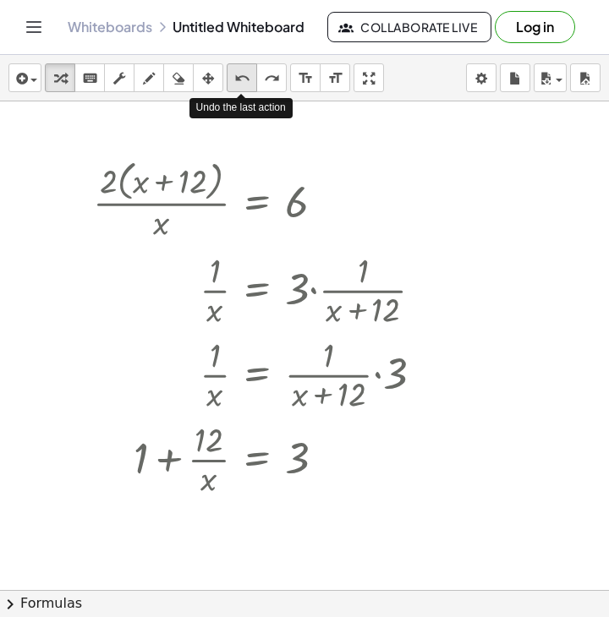
click at [241, 86] on icon "undo" at bounding box center [242, 78] width 16 height 20
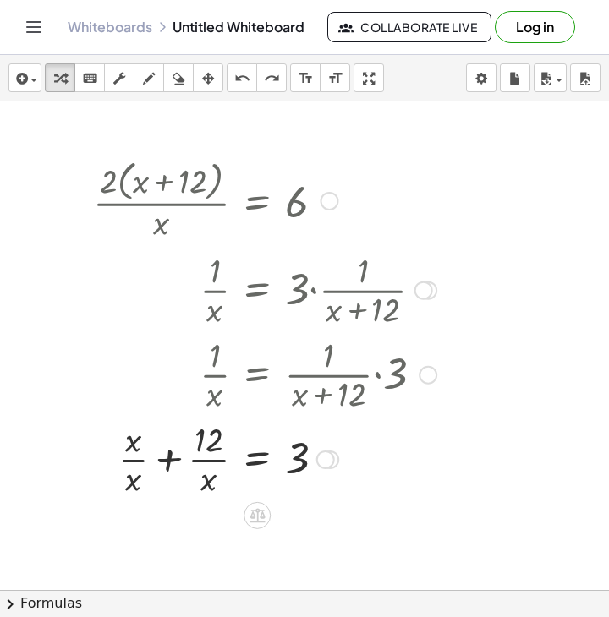
click at [138, 462] on div at bounding box center [265, 458] width 360 height 85
drag, startPoint x: 200, startPoint y: 488, endPoint x: 172, endPoint y: 475, distance: 30.6
click at [172, 475] on div at bounding box center [265, 458] width 360 height 85
click at [165, 454] on div at bounding box center [265, 458] width 360 height 85
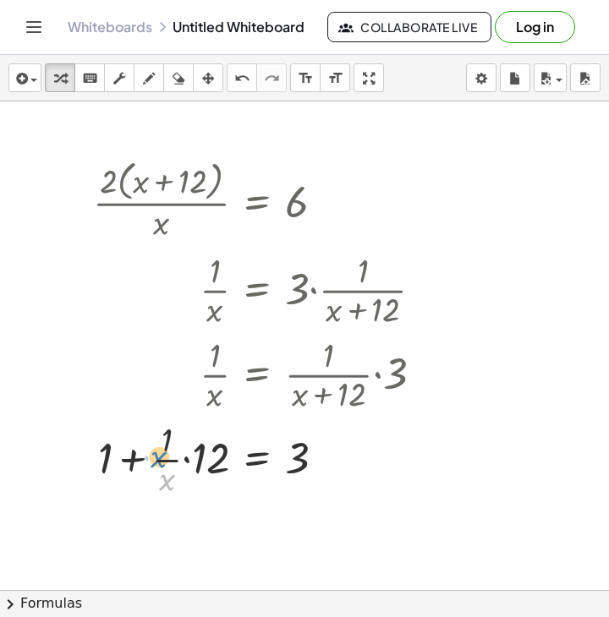
drag, startPoint x: 165, startPoint y: 486, endPoint x: 150, endPoint y: 481, distance: 15.2
click at [150, 481] on div at bounding box center [265, 458] width 360 height 85
drag, startPoint x: 134, startPoint y: 458, endPoint x: 156, endPoint y: 465, distance: 23.0
click at [156, 465] on div at bounding box center [265, 458] width 360 height 85
drag, startPoint x: 213, startPoint y: 457, endPoint x: 306, endPoint y: 445, distance: 93.7
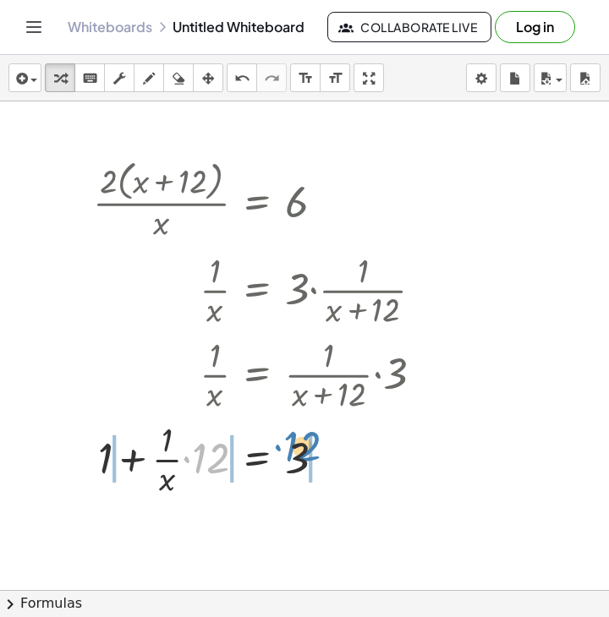
click at [306, 445] on div at bounding box center [265, 458] width 360 height 85
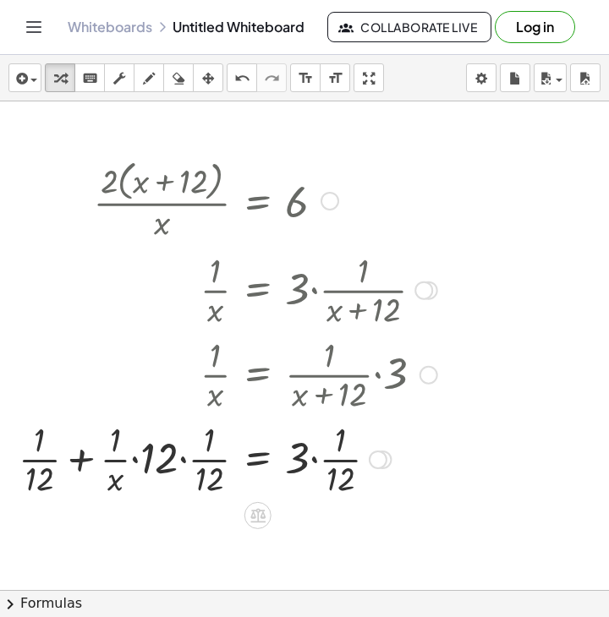
click at [207, 467] on div at bounding box center [227, 458] width 435 height 85
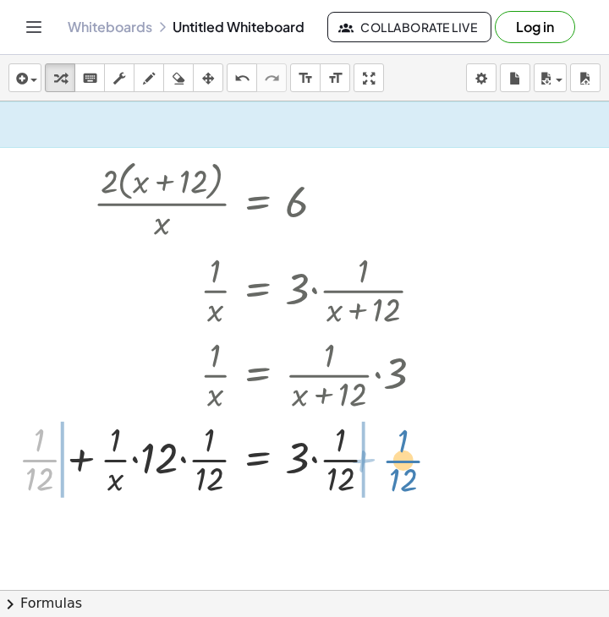
drag, startPoint x: 32, startPoint y: 464, endPoint x: 358, endPoint y: 467, distance: 326.3
click at [391, 465] on div at bounding box center [227, 458] width 435 height 85
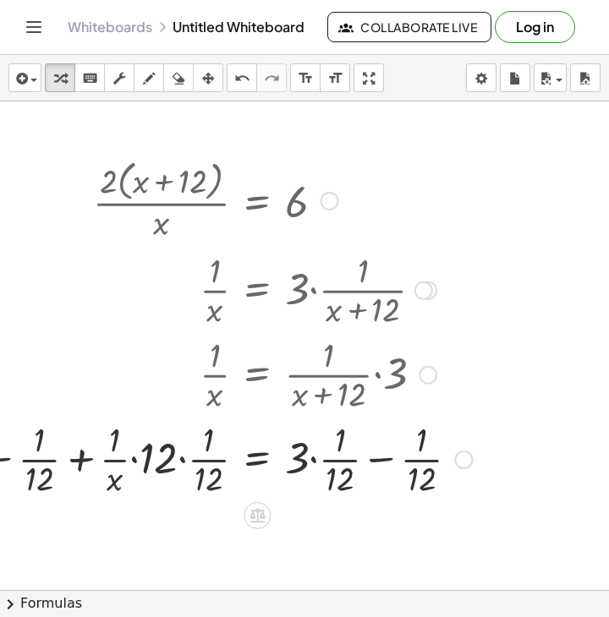
click at [375, 462] on div at bounding box center [204, 458] width 552 height 85
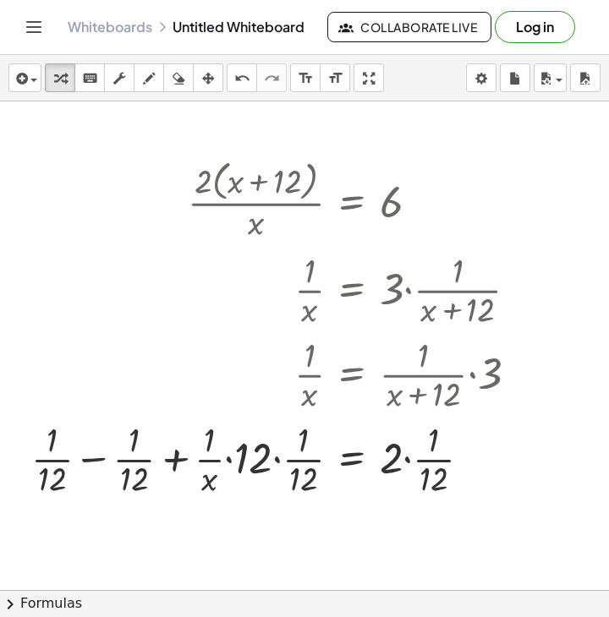
scroll to position [0, 54]
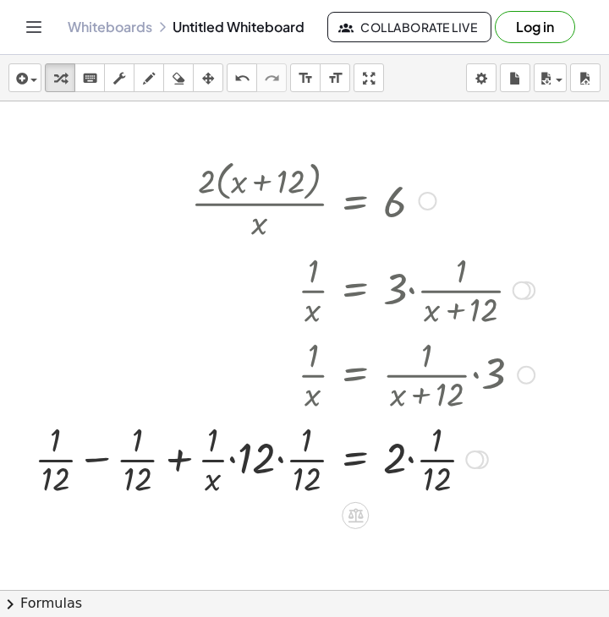
click at [103, 455] on div at bounding box center [284, 458] width 516 height 85
click at [305, 459] on div at bounding box center [363, 458] width 360 height 85
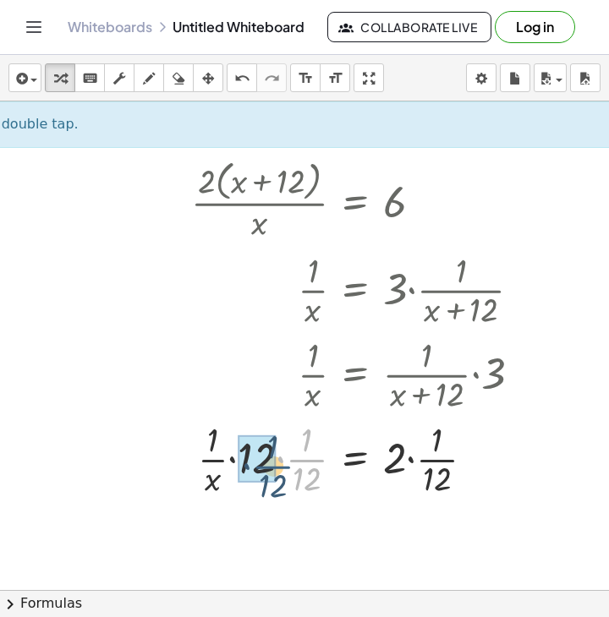
drag, startPoint x: 305, startPoint y: 459, endPoint x: 256, endPoint y: 466, distance: 49.5
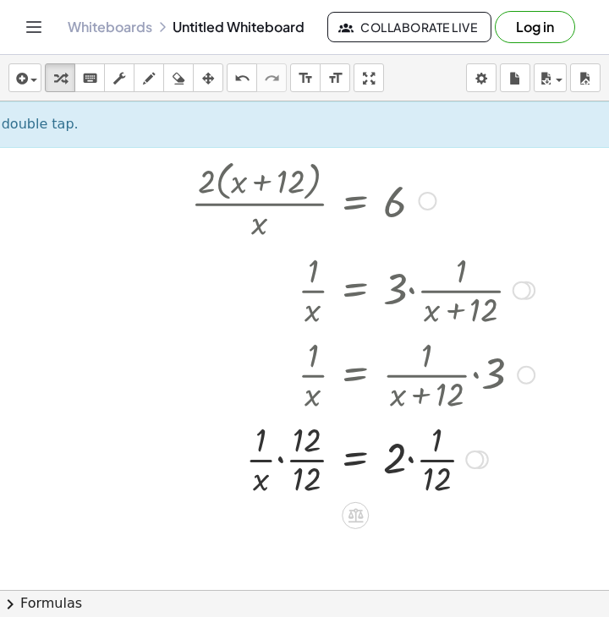
click at [311, 462] on div at bounding box center [363, 458] width 360 height 85
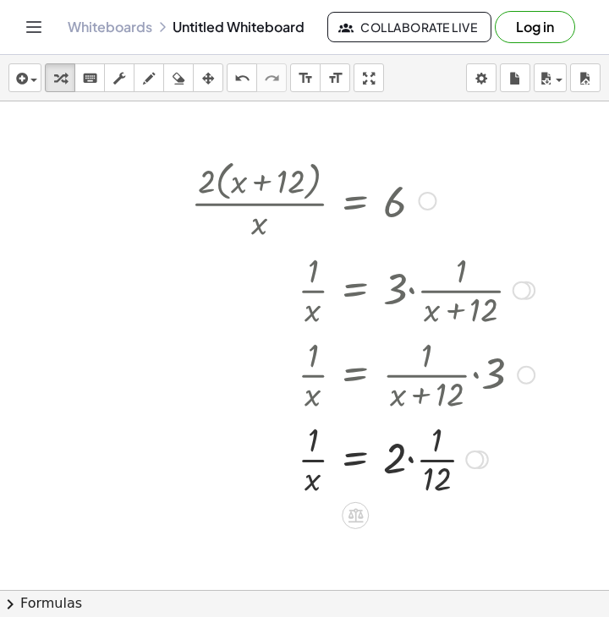
click at [303, 484] on div at bounding box center [363, 458] width 360 height 85
drag, startPoint x: 356, startPoint y: 466, endPoint x: 304, endPoint y: 456, distance: 52.6
click at [304, 456] on div at bounding box center [363, 458] width 360 height 85
click at [433, 464] on div at bounding box center [363, 458] width 360 height 85
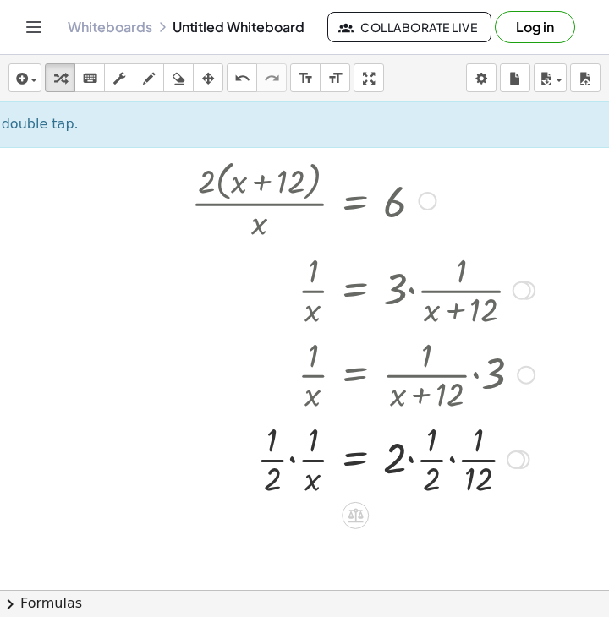
click at [279, 460] on div at bounding box center [363, 458] width 360 height 85
click at [243, 84] on icon "undo" at bounding box center [242, 78] width 16 height 20
drag, startPoint x: 435, startPoint y: 482, endPoint x: 415, endPoint y: 482, distance: 20.3
click at [415, 482] on div at bounding box center [363, 458] width 278 height 85
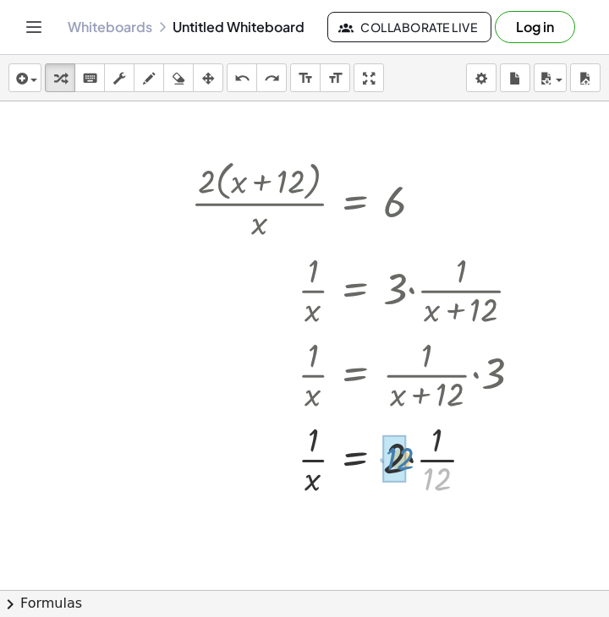
drag, startPoint x: 440, startPoint y: 484, endPoint x: 403, endPoint y: 463, distance: 42.8
click at [405, 466] on div at bounding box center [363, 458] width 360 height 85
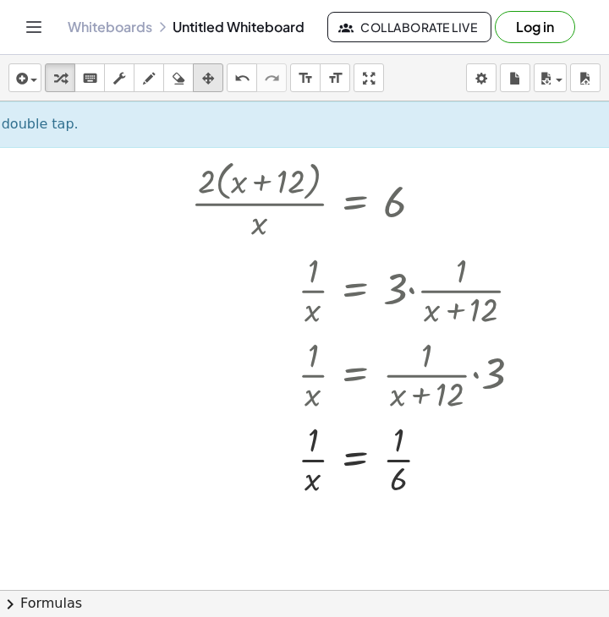
click at [193, 81] on button "arrange" at bounding box center [208, 77] width 30 height 29
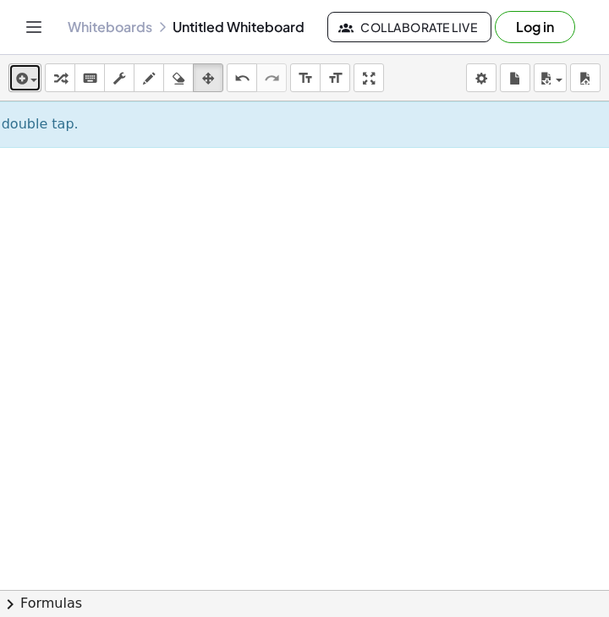
click at [19, 77] on icon "button" at bounding box center [20, 78] width 15 height 20
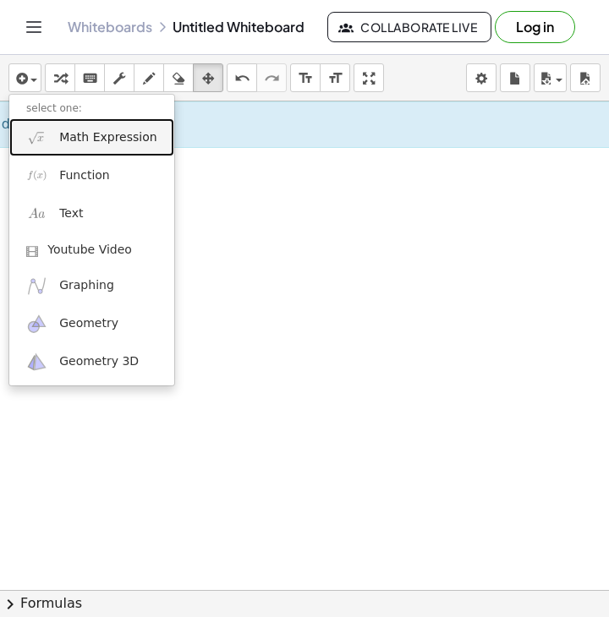
click at [107, 150] on link "Math Expression" at bounding box center [91, 137] width 165 height 38
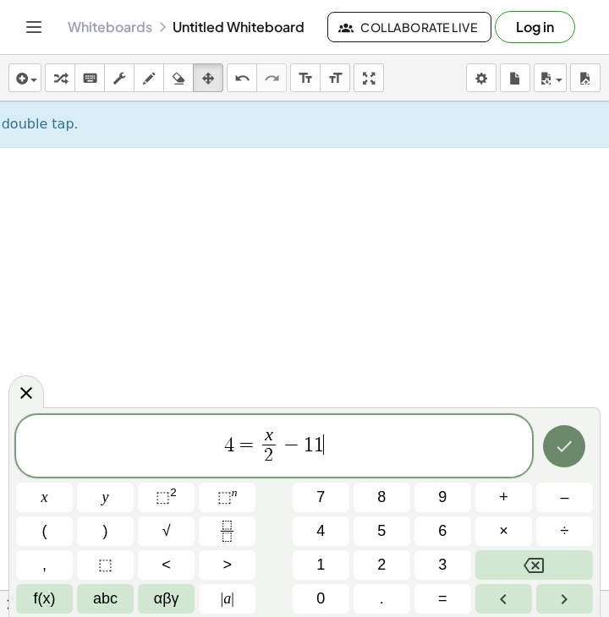
click at [538, 446] on button "Done" at bounding box center [564, 446] width 42 height 42
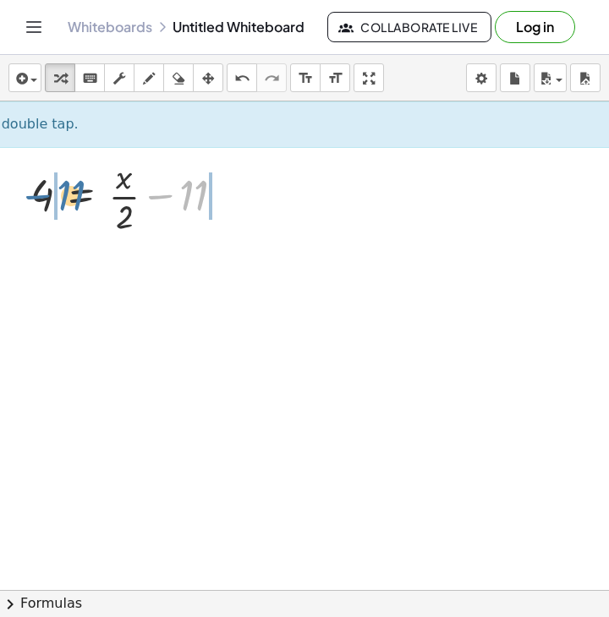
drag, startPoint x: 183, startPoint y: 199, endPoint x: 60, endPoint y: 199, distance: 122.6
click at [60, 199] on div at bounding box center [134, 195] width 225 height 85
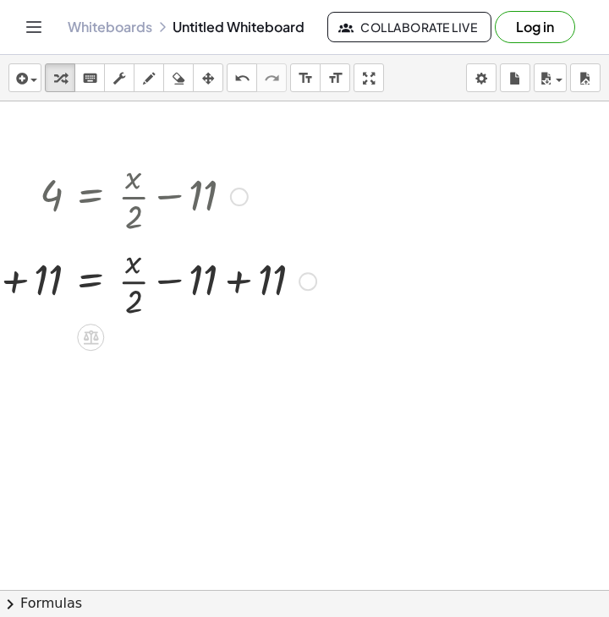
click at [234, 288] on div at bounding box center [144, 280] width 362 height 85
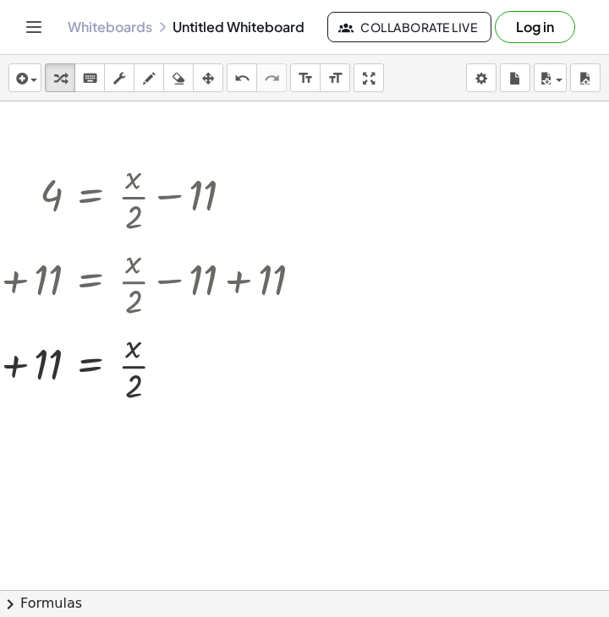
scroll to position [0, 0]
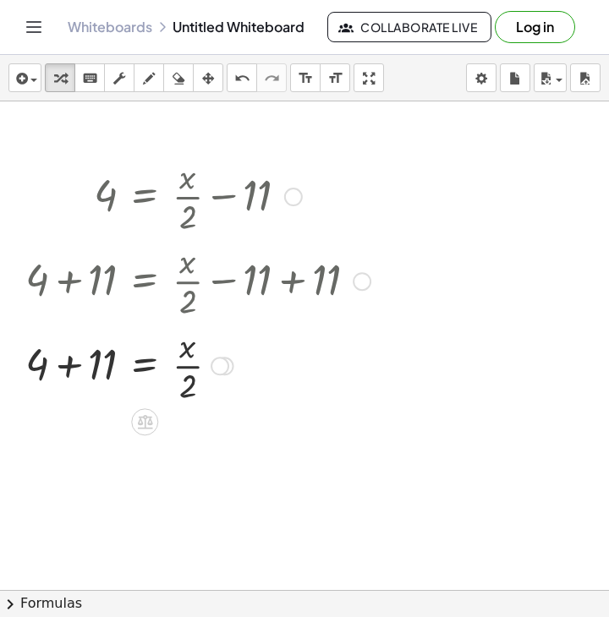
click at [78, 370] on div at bounding box center [198, 364] width 362 height 85
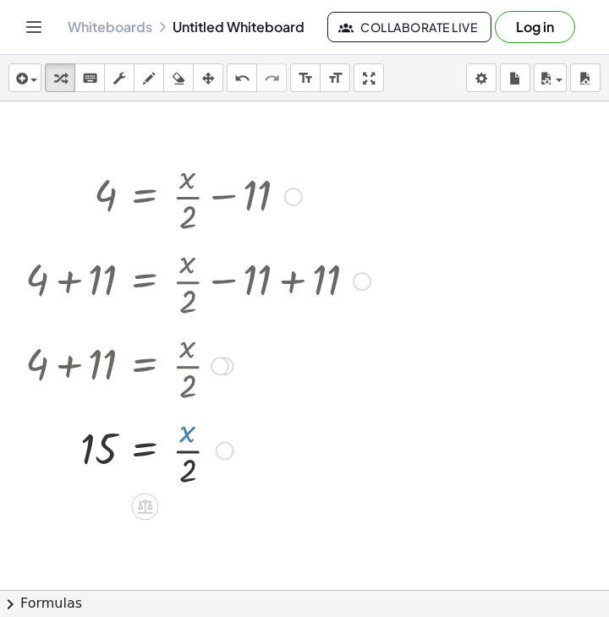
click at [181, 431] on div at bounding box center [198, 449] width 362 height 85
click at [186, 441] on div at bounding box center [198, 449] width 362 height 85
drag, startPoint x: 109, startPoint y: 448, endPoint x: 203, endPoint y: 467, distance: 95.7
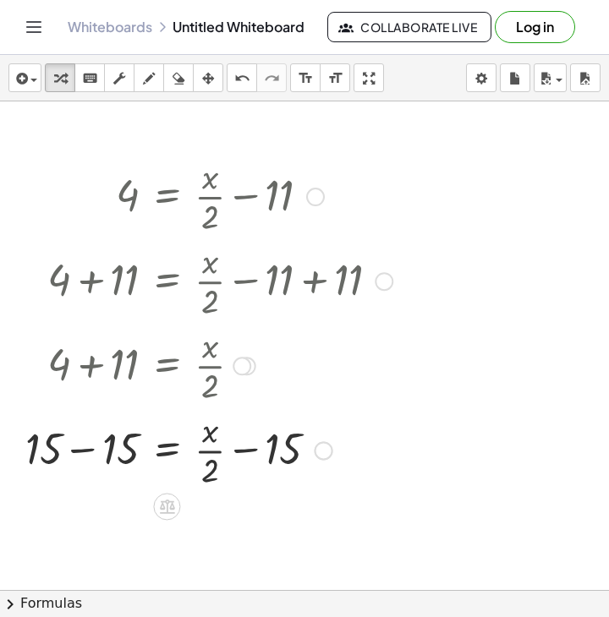
click at [70, 455] on div at bounding box center [209, 449] width 384 height 85
